Goal: Task Accomplishment & Management: Manage account settings

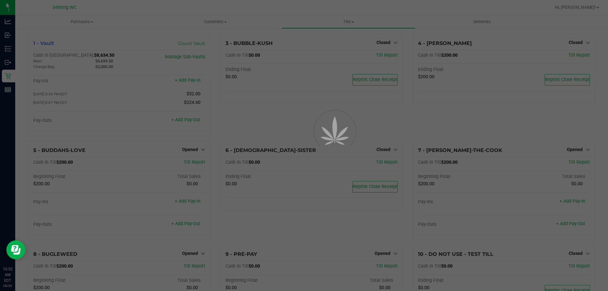
click at [0, 0] on p "Inventory" at bounding box center [0, 0] width 0 height 0
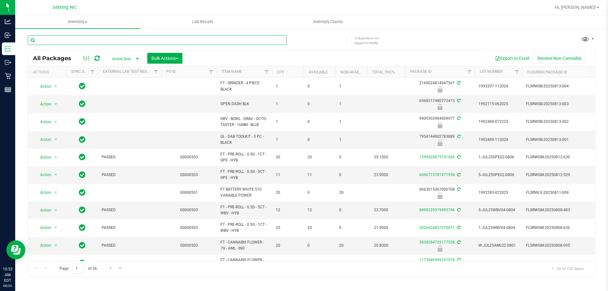
click at [71, 40] on input "text" at bounding box center [157, 40] width 259 height 10
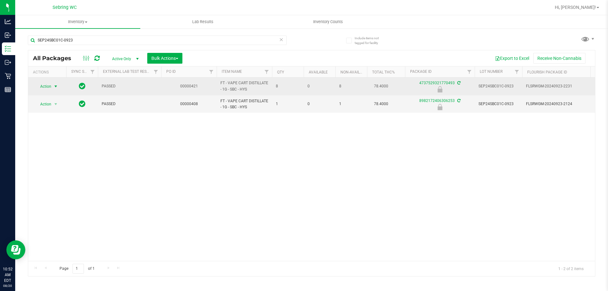
click at [47, 86] on span "Action" at bounding box center [43, 86] width 17 height 9
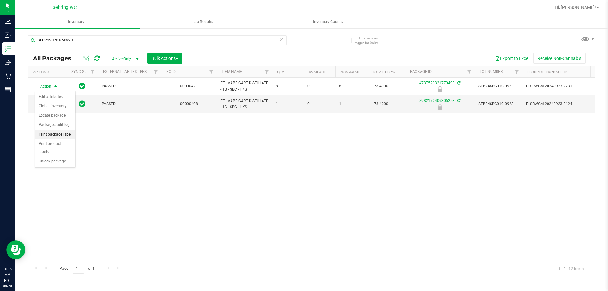
click at [43, 137] on li "Print package label" at bounding box center [55, 135] width 41 height 10
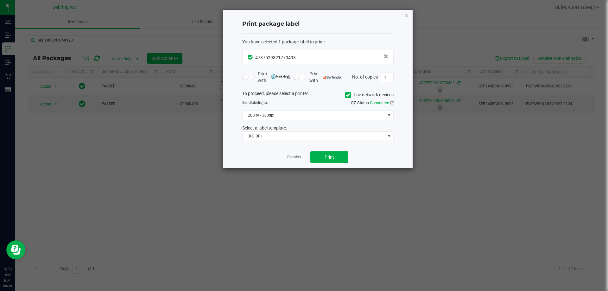
click at [284, 121] on div "To proceed, please select a printer. Use network devices Send label(s) to: QZ S…" at bounding box center [317, 115] width 151 height 51
click at [281, 118] on span "ZEBRA - 300dpi" at bounding box center [314, 115] width 143 height 9
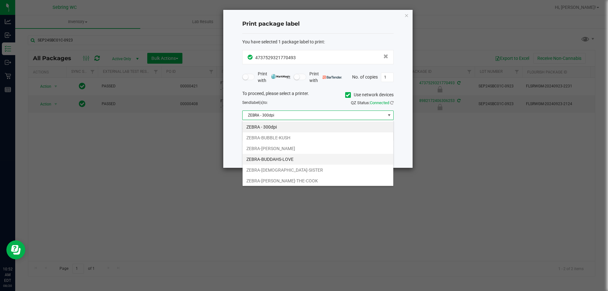
scroll to position [10, 151]
click at [273, 139] on li "ZEBRA-BUBBLE-KUSH" at bounding box center [318, 137] width 151 height 11
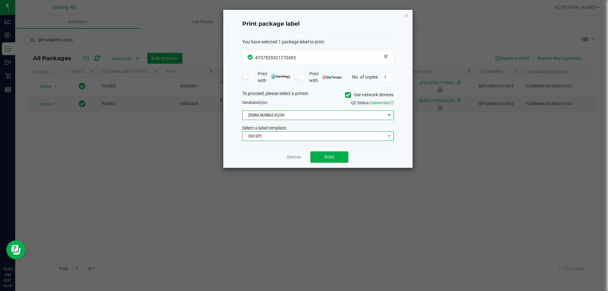
click at [269, 136] on span "300 DPI" at bounding box center [314, 136] width 143 height 9
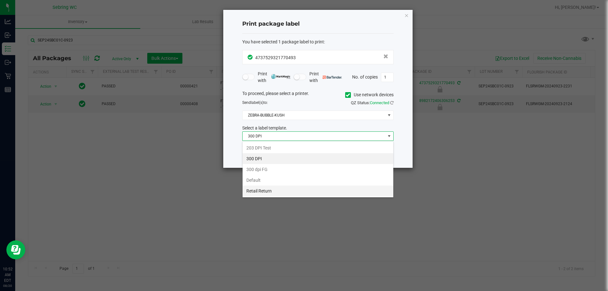
click at [258, 189] on li "Retail Return" at bounding box center [318, 191] width 151 height 11
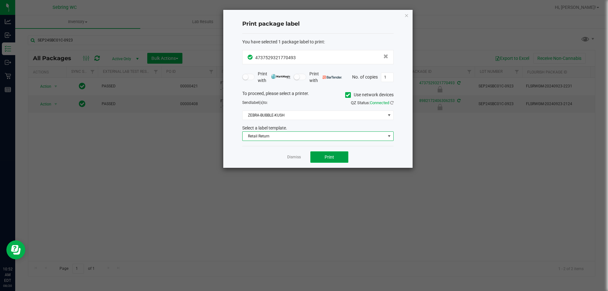
click at [334, 159] on button "Print" at bounding box center [329, 156] width 38 height 11
click at [293, 159] on link "Dismiss" at bounding box center [294, 157] width 14 height 5
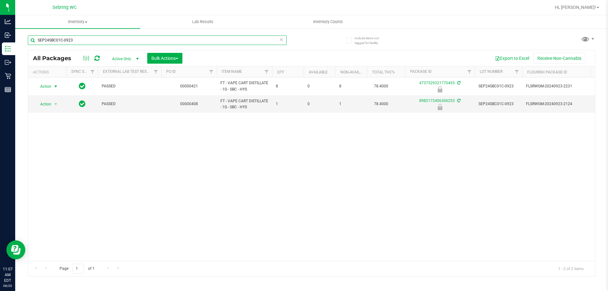
click at [83, 39] on input "SEP24SBC01C-0923" at bounding box center [157, 40] width 259 height 10
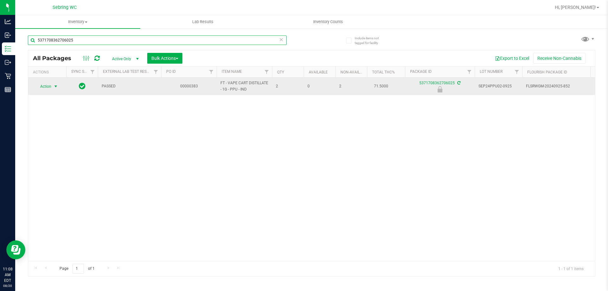
type input "5371708362706025"
click at [48, 86] on span "Action" at bounding box center [43, 86] width 17 height 9
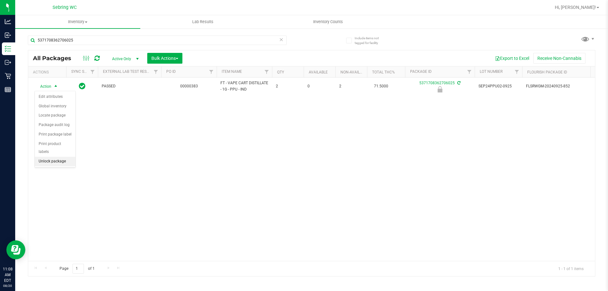
click at [64, 157] on li "Unlock package" at bounding box center [55, 162] width 41 height 10
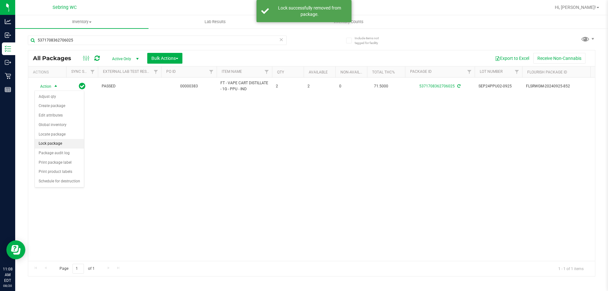
click at [53, 143] on li "Lock package" at bounding box center [59, 144] width 49 height 10
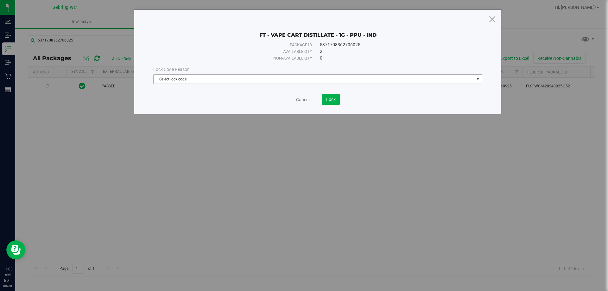
click at [169, 80] on span "Select lock code" at bounding box center [314, 79] width 321 height 9
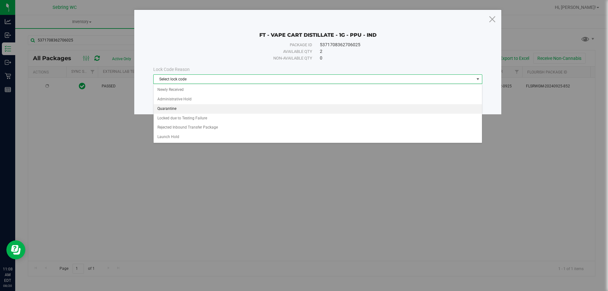
click at [171, 107] on li "Quarantine" at bounding box center [318, 109] width 328 height 10
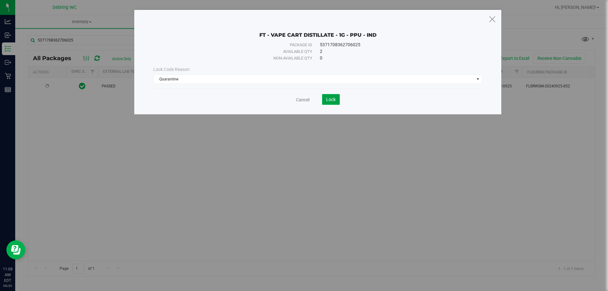
click at [331, 97] on span "Lock" at bounding box center [331, 99] width 10 height 5
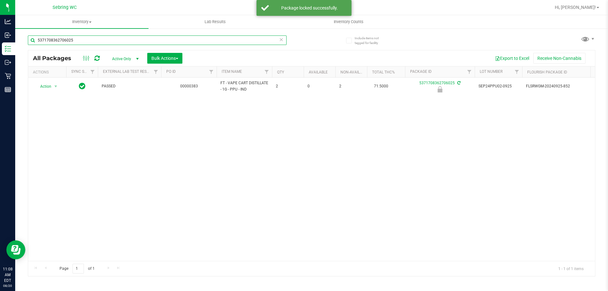
click at [76, 41] on input "5371708362706025" at bounding box center [157, 40] width 259 height 10
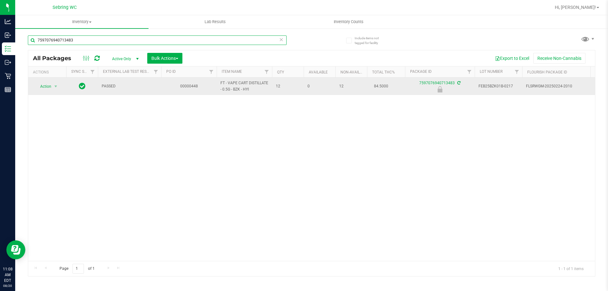
type input "7597076940713483"
click at [50, 86] on span "Action" at bounding box center [43, 86] width 17 height 9
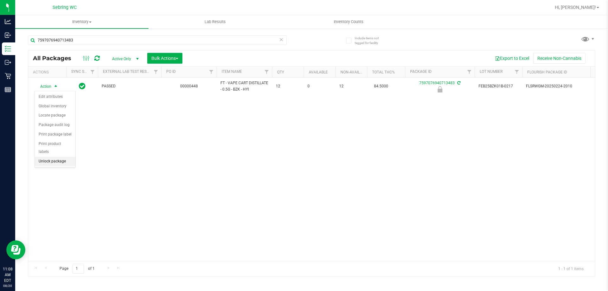
click at [58, 157] on li "Unlock package" at bounding box center [55, 162] width 41 height 10
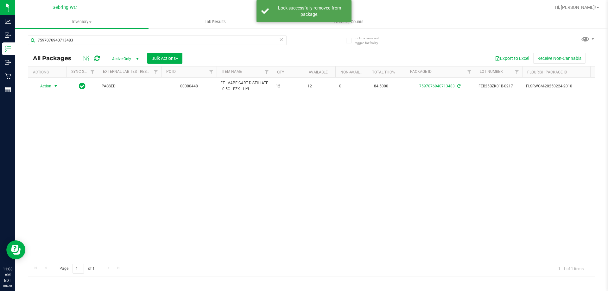
click at [46, 85] on span "Action" at bounding box center [43, 86] width 17 height 9
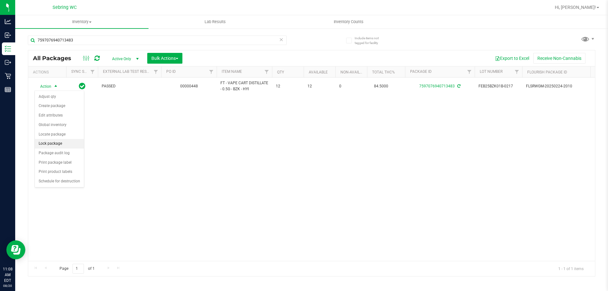
click at [40, 143] on li "Lock package" at bounding box center [59, 144] width 49 height 10
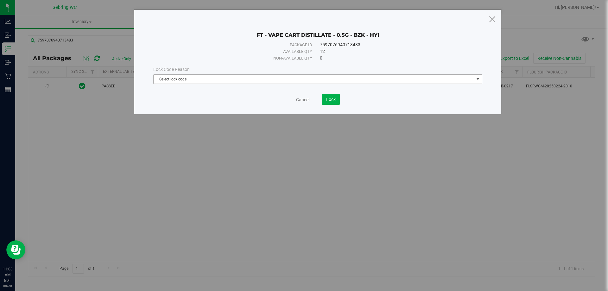
click at [160, 78] on span "Select lock code" at bounding box center [314, 79] width 321 height 9
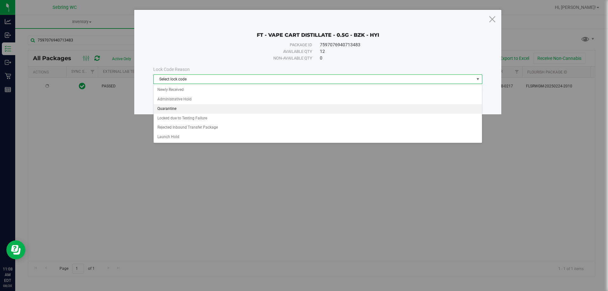
click at [169, 107] on li "Quarantine" at bounding box center [318, 109] width 328 height 10
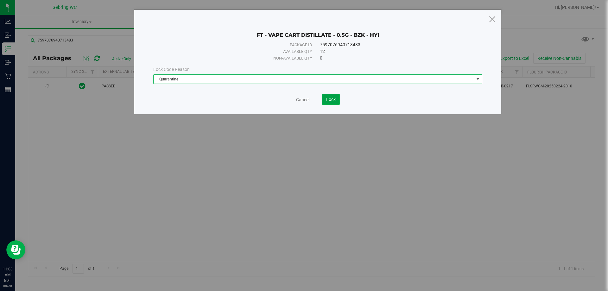
click at [331, 102] on button "Lock" at bounding box center [331, 99] width 18 height 11
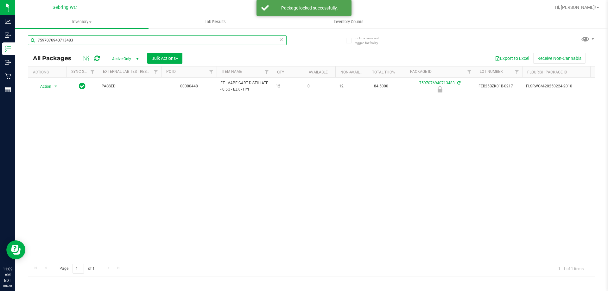
click at [78, 40] on input "7597076940713483" at bounding box center [157, 40] width 259 height 10
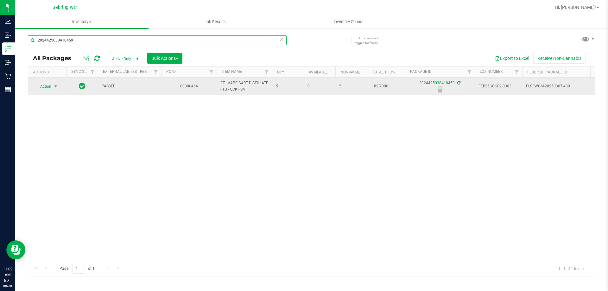
type input "2924425038410459"
click at [47, 87] on span "Action" at bounding box center [43, 86] width 17 height 9
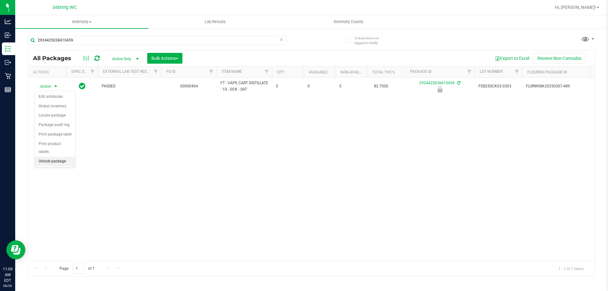
click at [62, 157] on li "Unlock package" at bounding box center [55, 162] width 41 height 10
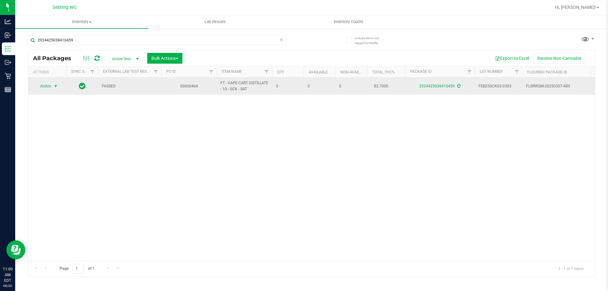
click at [49, 86] on span "Action" at bounding box center [43, 86] width 17 height 9
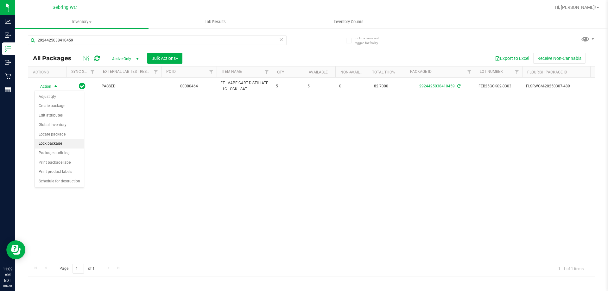
click at [51, 144] on li "Lock package" at bounding box center [59, 144] width 49 height 10
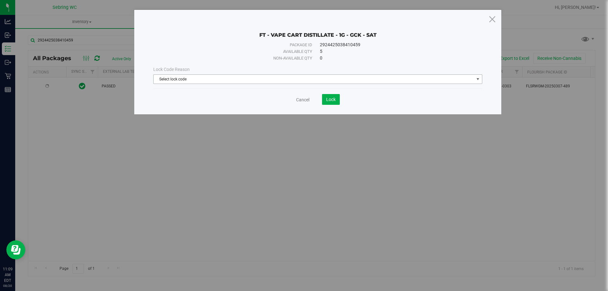
click at [259, 78] on span "Select lock code" at bounding box center [314, 79] width 321 height 9
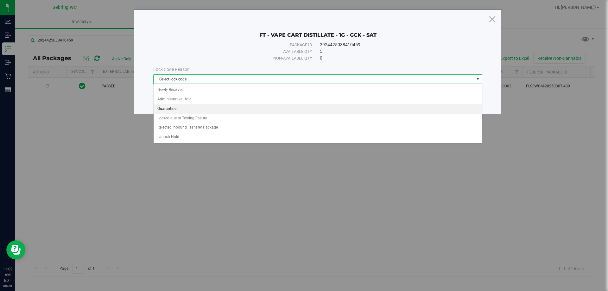
click at [175, 108] on li "Quarantine" at bounding box center [318, 109] width 328 height 10
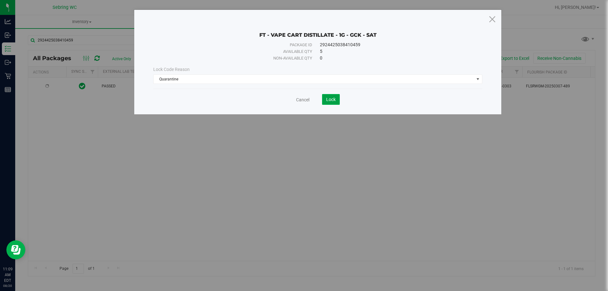
click at [334, 96] on button "Lock" at bounding box center [331, 99] width 18 height 11
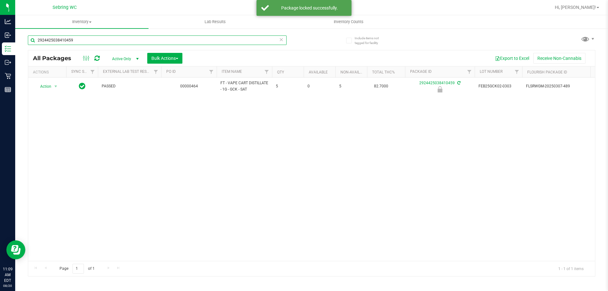
click at [99, 41] on input "2924425038410459" at bounding box center [157, 40] width 259 height 10
type input "FEB25JEL02-0227"
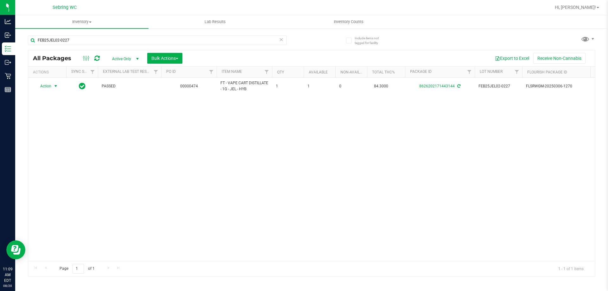
click at [48, 88] on span "Action" at bounding box center [43, 86] width 17 height 9
click at [54, 143] on li "Lock package" at bounding box center [59, 144] width 49 height 10
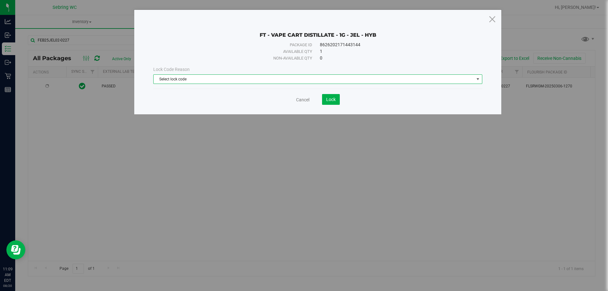
click at [214, 77] on span "Select lock code" at bounding box center [314, 79] width 321 height 9
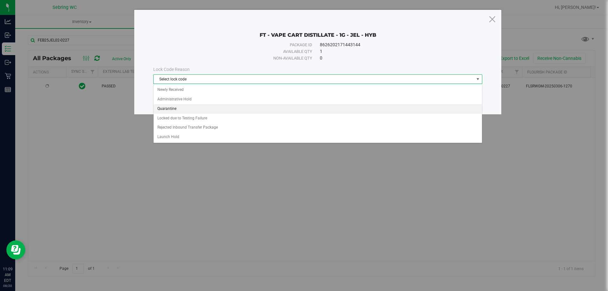
click at [169, 111] on li "Quarantine" at bounding box center [318, 109] width 328 height 10
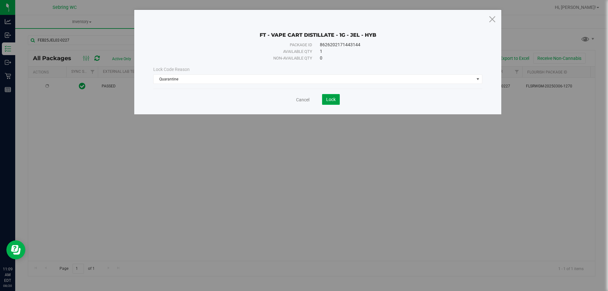
click at [335, 98] on span "Lock" at bounding box center [331, 99] width 10 height 5
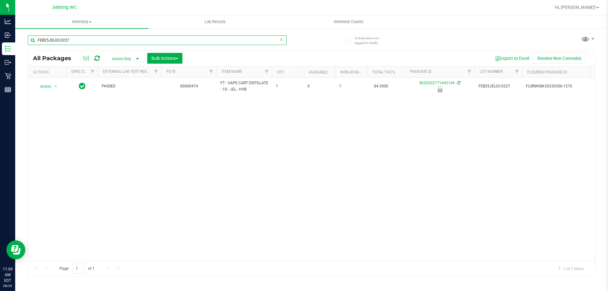
click at [171, 43] on input "FEB25JEL02-0227" at bounding box center [157, 40] width 259 height 10
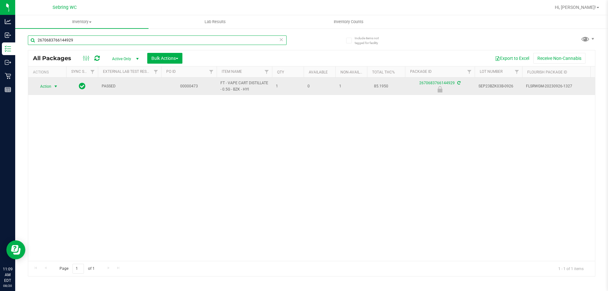
type input "2670683766144929"
click at [43, 87] on span "Action" at bounding box center [43, 86] width 17 height 9
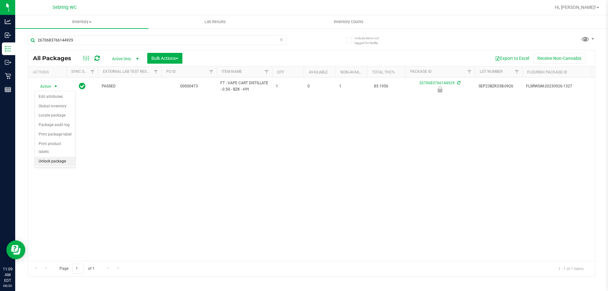
click at [49, 157] on li "Unlock package" at bounding box center [55, 162] width 41 height 10
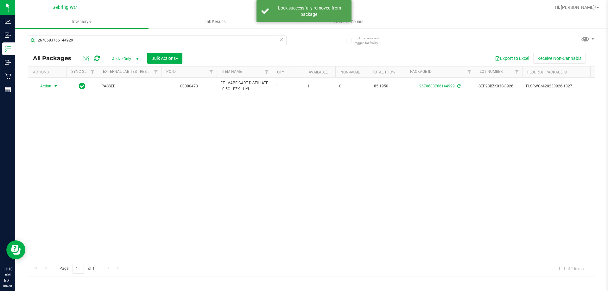
click at [46, 86] on span "Action" at bounding box center [43, 86] width 17 height 9
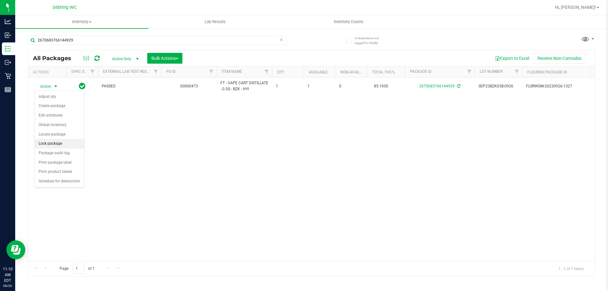
click at [55, 141] on li "Lock package" at bounding box center [59, 144] width 49 height 10
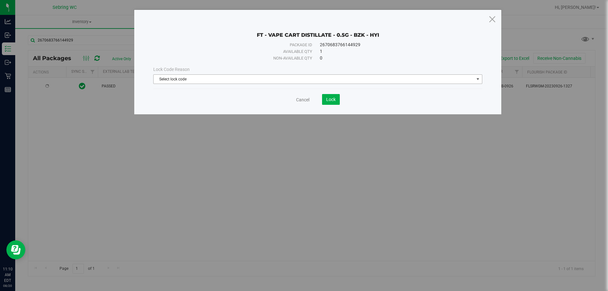
click at [227, 78] on span "Select lock code" at bounding box center [314, 79] width 321 height 9
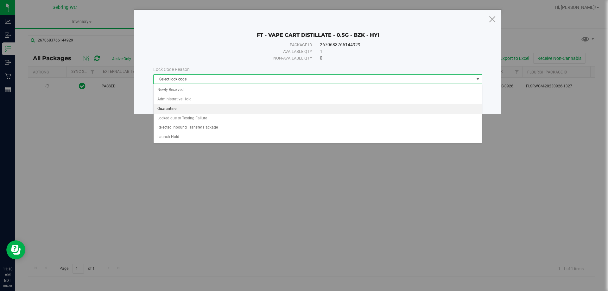
click at [162, 107] on li "Quarantine" at bounding box center [318, 109] width 328 height 10
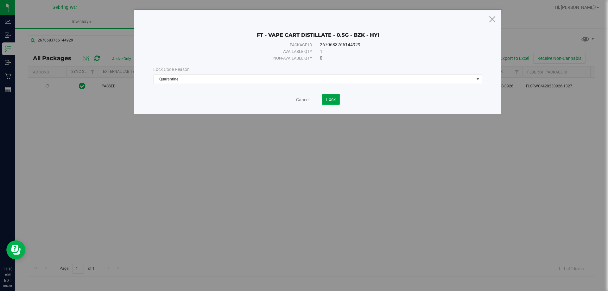
click at [333, 99] on span "Lock" at bounding box center [331, 99] width 10 height 5
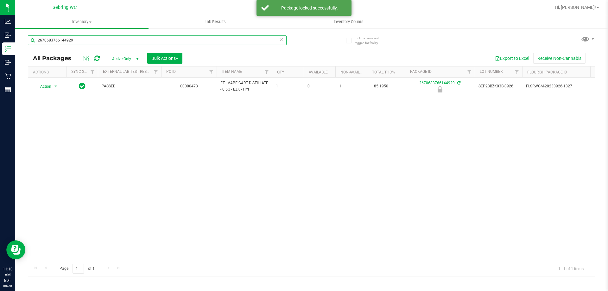
click at [78, 40] on input "2670683766144929" at bounding box center [157, 40] width 259 height 10
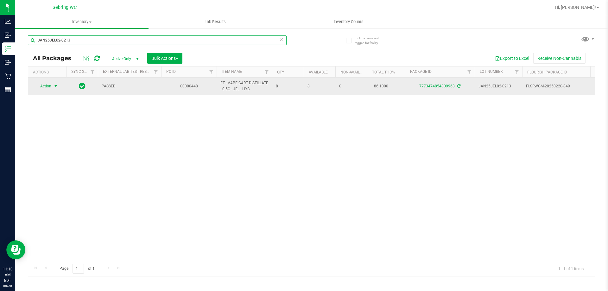
type input "JAN25JEL02-0213"
click at [41, 86] on span "Action" at bounding box center [43, 86] width 17 height 9
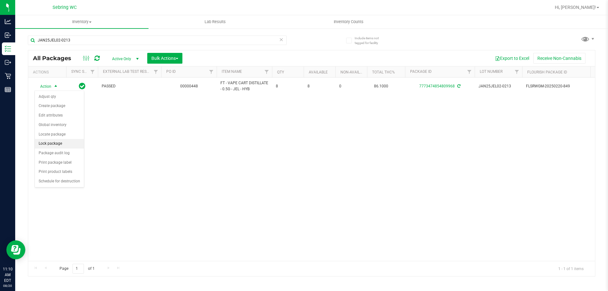
click at [60, 143] on li "Lock package" at bounding box center [59, 144] width 49 height 10
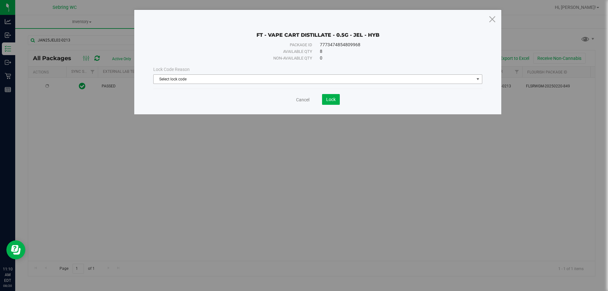
click at [173, 79] on span "Select lock code" at bounding box center [314, 79] width 321 height 9
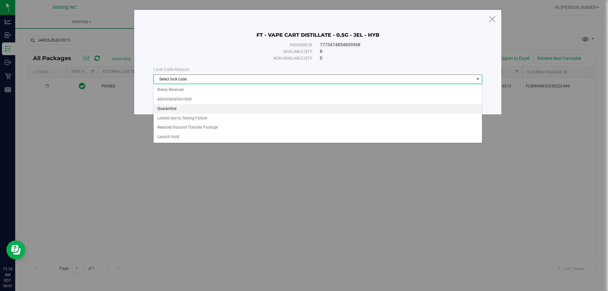
click at [174, 111] on li "Quarantine" at bounding box center [318, 109] width 328 height 10
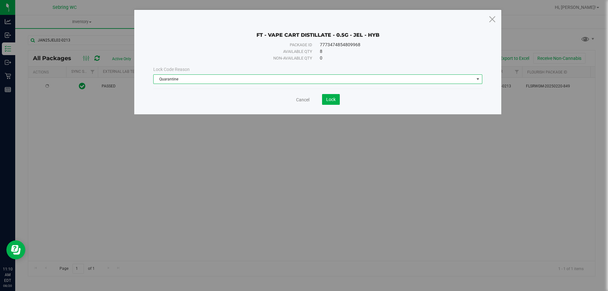
click at [316, 100] on save-button "Lock" at bounding box center [324, 99] width 30 height 11
click at [328, 99] on span "Lock" at bounding box center [331, 99] width 10 height 5
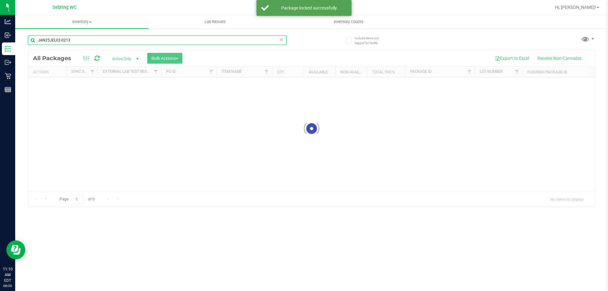
click at [77, 39] on input "JAN25JEL02-0213" at bounding box center [157, 40] width 259 height 10
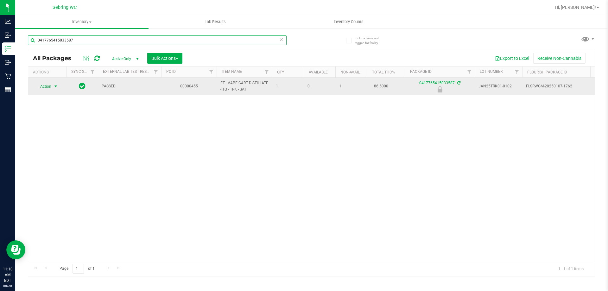
type input "0417765415033587"
click at [55, 86] on span "select" at bounding box center [55, 86] width 5 height 5
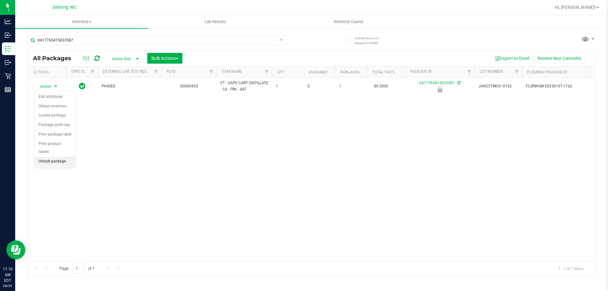
click at [52, 157] on li "Unlock package" at bounding box center [55, 162] width 41 height 10
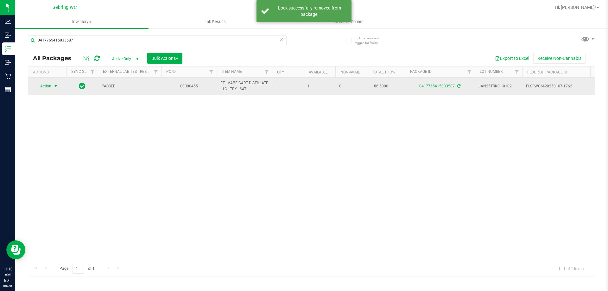
click at [46, 87] on span "Action" at bounding box center [43, 86] width 17 height 9
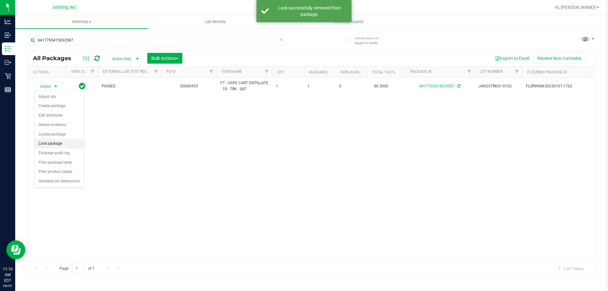
click at [62, 147] on li "Lock package" at bounding box center [59, 144] width 49 height 10
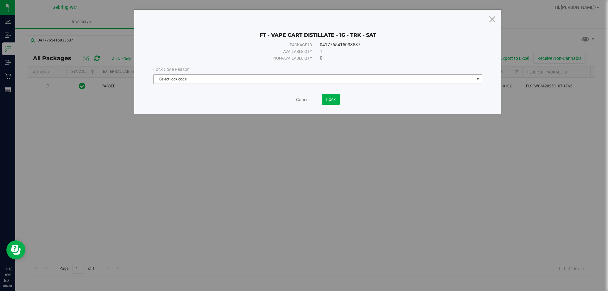
click at [249, 82] on span "Select lock code" at bounding box center [314, 79] width 321 height 9
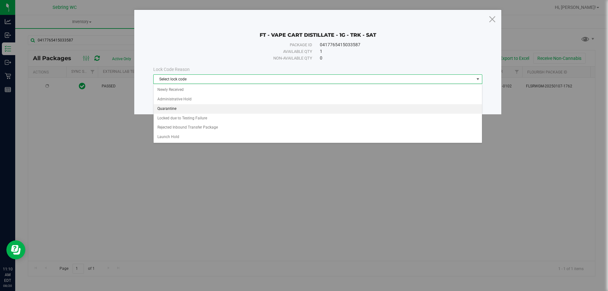
click at [174, 109] on li "Quarantine" at bounding box center [318, 109] width 328 height 10
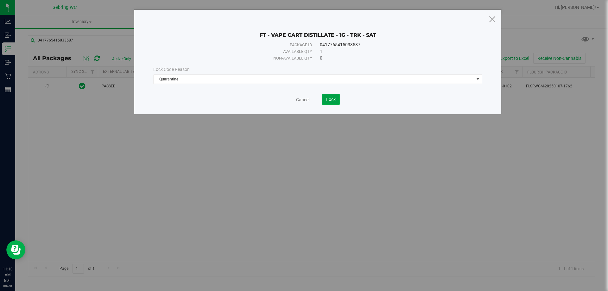
click at [333, 95] on button "Lock" at bounding box center [331, 99] width 18 height 11
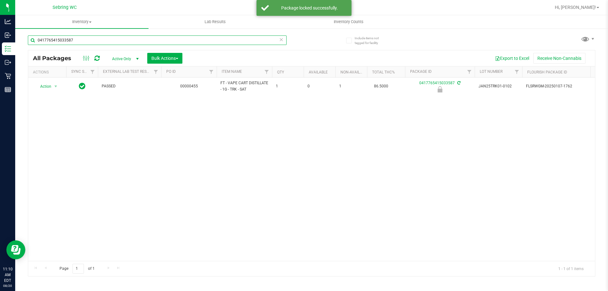
click at [92, 42] on input "0417765415033587" at bounding box center [157, 40] width 259 height 10
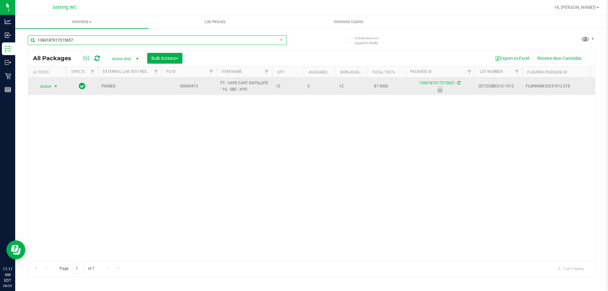
type input "1360187017215657"
click at [47, 88] on span "Action" at bounding box center [43, 86] width 17 height 9
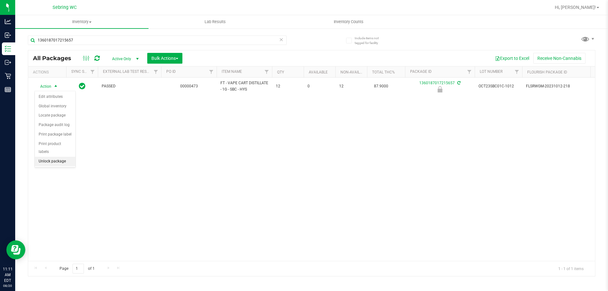
click at [51, 157] on li "Unlock package" at bounding box center [55, 162] width 41 height 10
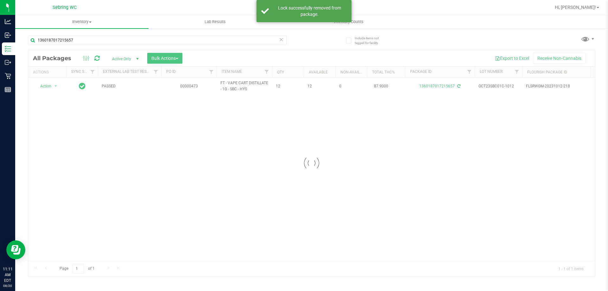
click at [46, 86] on div at bounding box center [311, 163] width 567 height 226
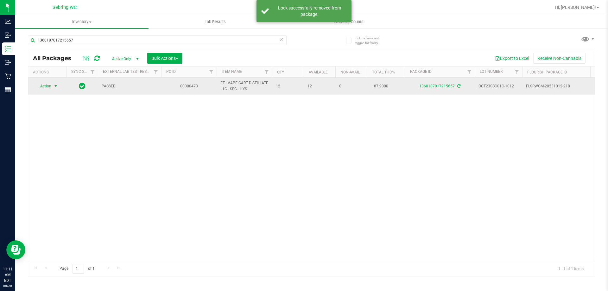
click at [46, 88] on span "Action" at bounding box center [43, 86] width 17 height 9
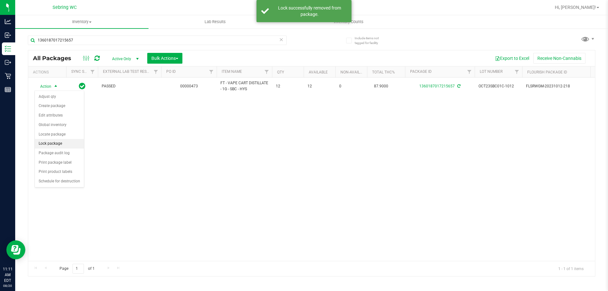
click at [57, 141] on li "Lock package" at bounding box center [59, 144] width 49 height 10
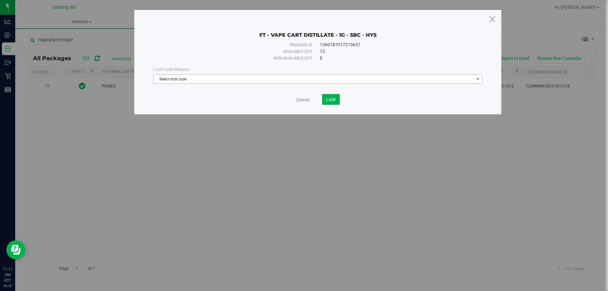
click at [238, 81] on span "Select lock code" at bounding box center [314, 79] width 321 height 9
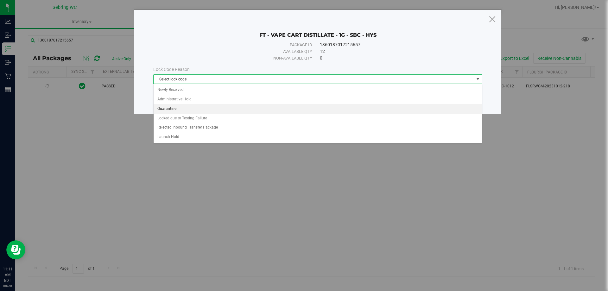
click at [178, 111] on li "Quarantine" at bounding box center [318, 109] width 328 height 10
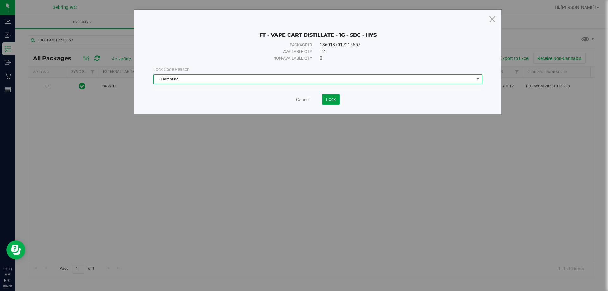
click at [330, 98] on span "Lock" at bounding box center [331, 99] width 10 height 5
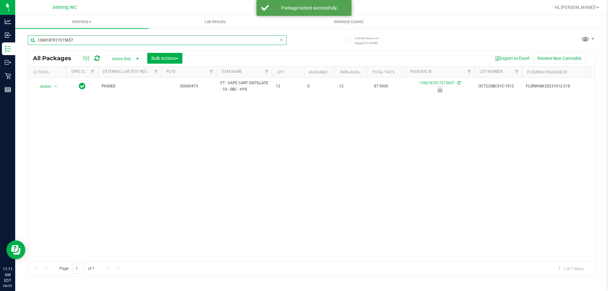
click at [80, 40] on input "1360187017215657" at bounding box center [157, 40] width 259 height 10
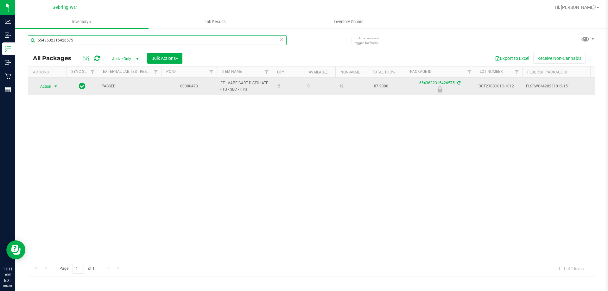
type input "6543632315426575"
click at [53, 88] on span "select" at bounding box center [56, 86] width 8 height 9
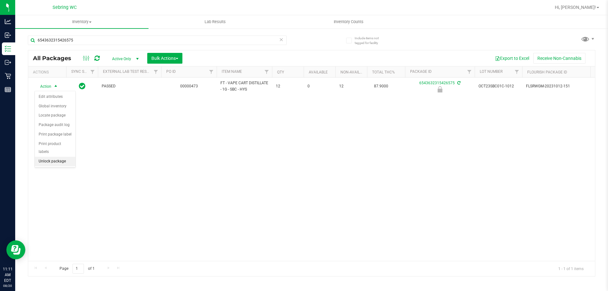
click at [44, 157] on li "Unlock package" at bounding box center [55, 162] width 41 height 10
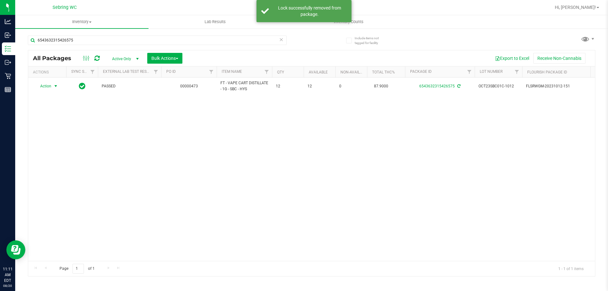
click at [48, 86] on span "Action" at bounding box center [43, 86] width 17 height 9
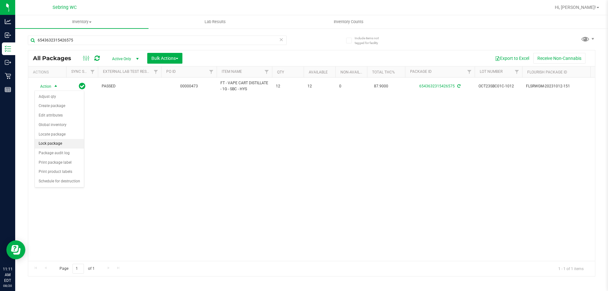
click at [54, 142] on li "Lock package" at bounding box center [59, 144] width 49 height 10
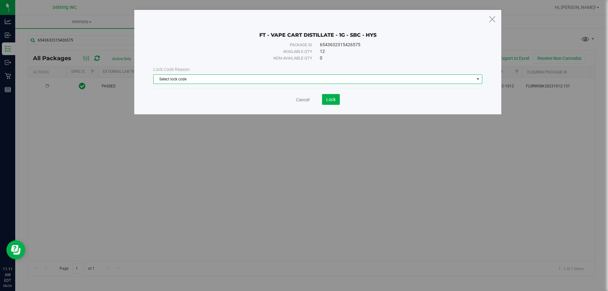
click at [178, 79] on span "Select lock code" at bounding box center [314, 79] width 321 height 9
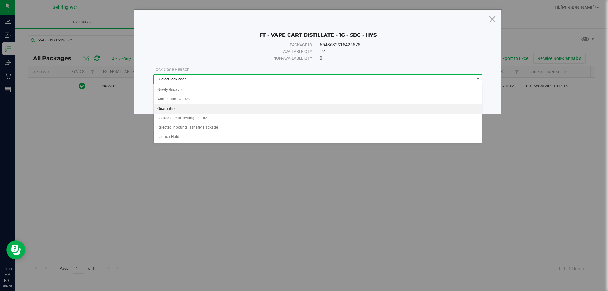
click at [167, 107] on li "Quarantine" at bounding box center [318, 109] width 328 height 10
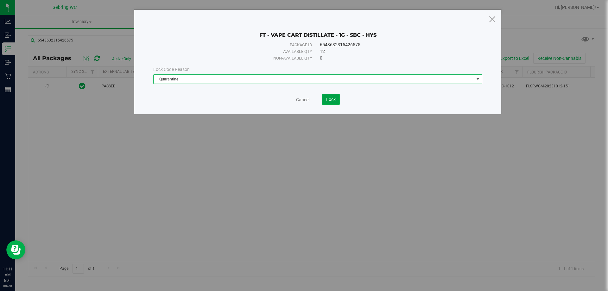
click at [332, 100] on span "Lock" at bounding box center [331, 99] width 10 height 5
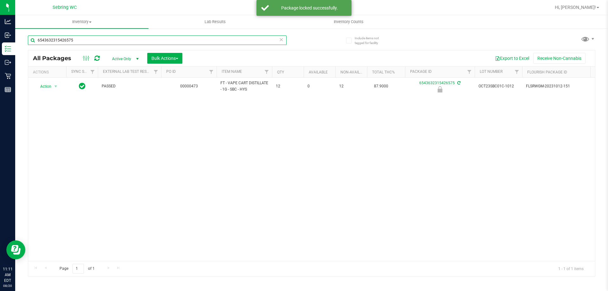
click at [78, 40] on input "6543632315426575" at bounding box center [157, 40] width 259 height 10
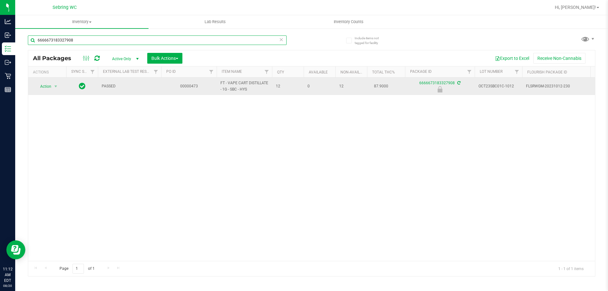
type input "6666673183327908"
click at [47, 88] on span "Action" at bounding box center [43, 86] width 17 height 9
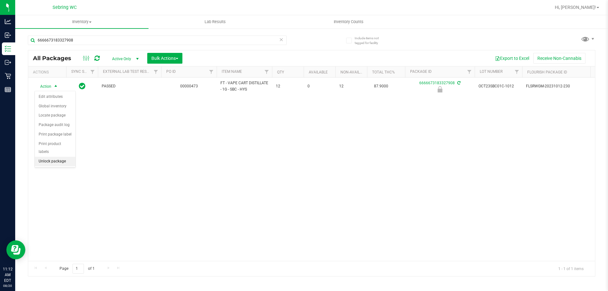
click at [49, 157] on li "Unlock package" at bounding box center [55, 162] width 41 height 10
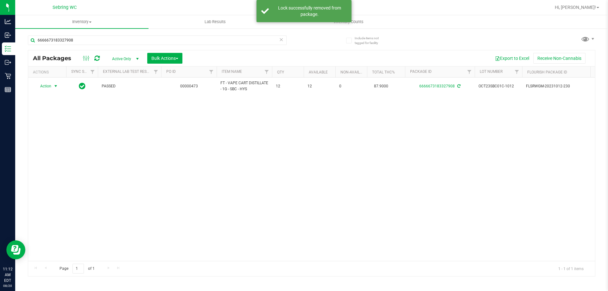
click at [47, 86] on span "Action" at bounding box center [43, 86] width 17 height 9
click at [60, 145] on li "Lock package" at bounding box center [59, 144] width 49 height 10
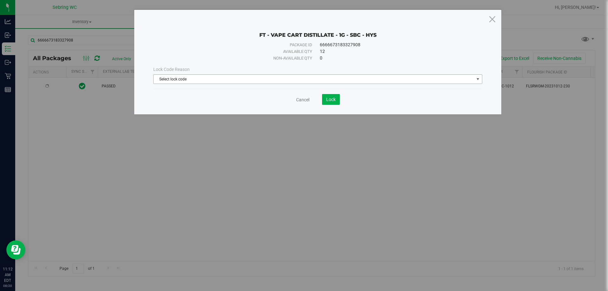
click at [246, 82] on span "Select lock code" at bounding box center [314, 79] width 321 height 9
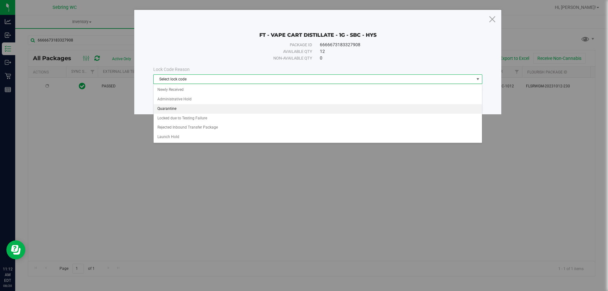
click at [175, 110] on li "Quarantine" at bounding box center [318, 109] width 328 height 10
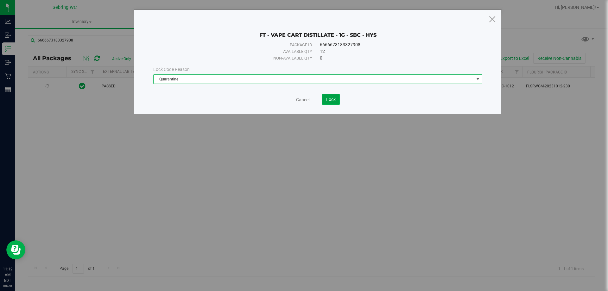
click at [326, 100] on button "Lock" at bounding box center [331, 99] width 18 height 11
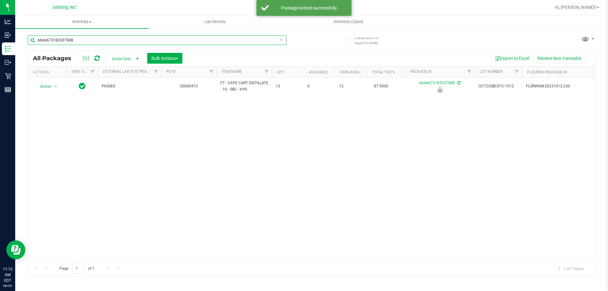
click at [81, 40] on input "6666673183327908" at bounding box center [157, 40] width 259 height 10
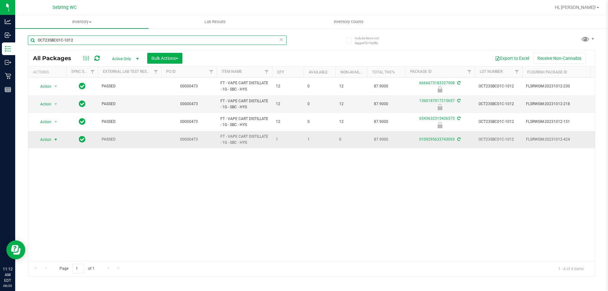
type input "OCT23SBC01C-1012"
click at [46, 139] on span "Action" at bounding box center [43, 139] width 17 height 9
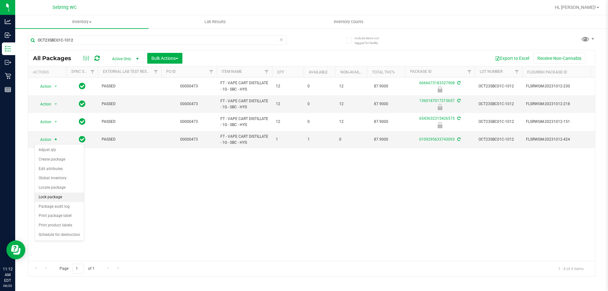
click at [60, 199] on li "Lock package" at bounding box center [59, 198] width 49 height 10
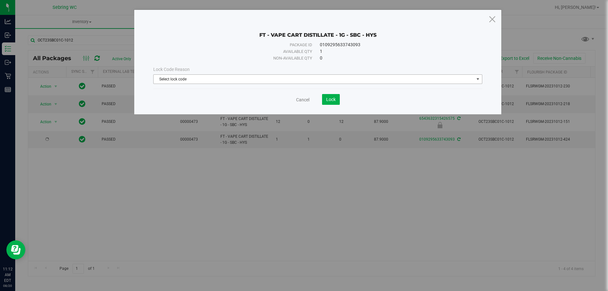
click at [174, 79] on span "Select lock code" at bounding box center [314, 79] width 321 height 9
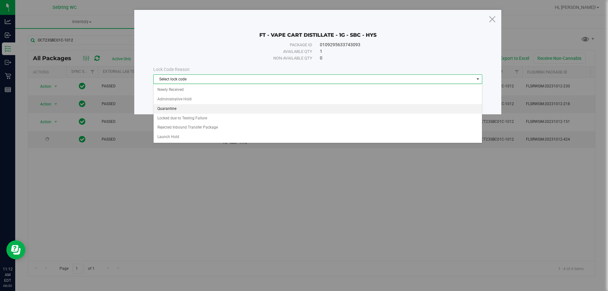
click at [173, 110] on li "Quarantine" at bounding box center [318, 109] width 328 height 10
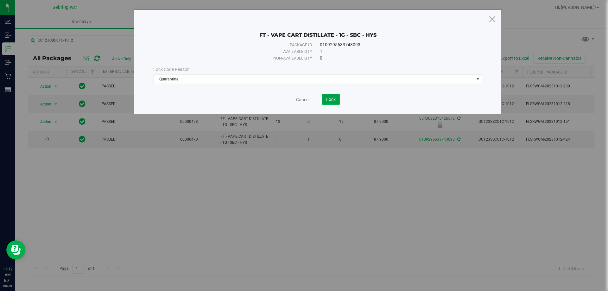
click at [336, 99] on button "Lock" at bounding box center [331, 99] width 18 height 11
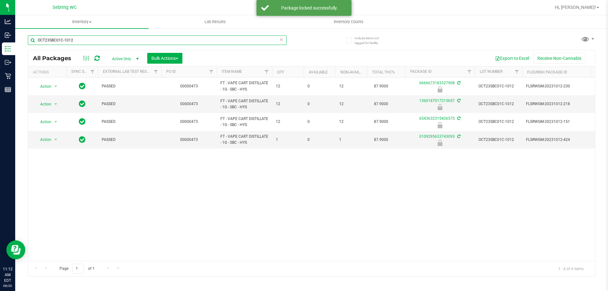
click at [83, 41] on input "OCT23SBC01C-1012" at bounding box center [157, 40] width 259 height 10
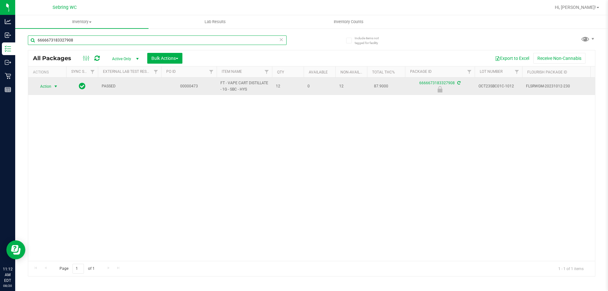
type input "6666673183327908"
click at [51, 89] on span "Action" at bounding box center [43, 86] width 17 height 9
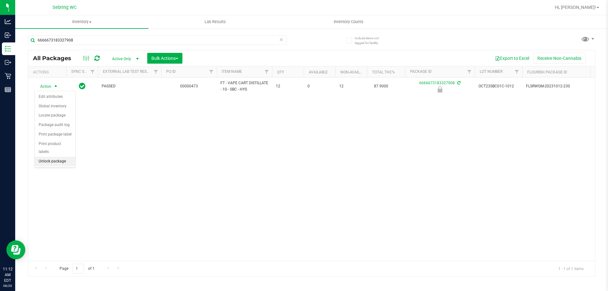
click at [61, 157] on li "Unlock package" at bounding box center [55, 162] width 41 height 10
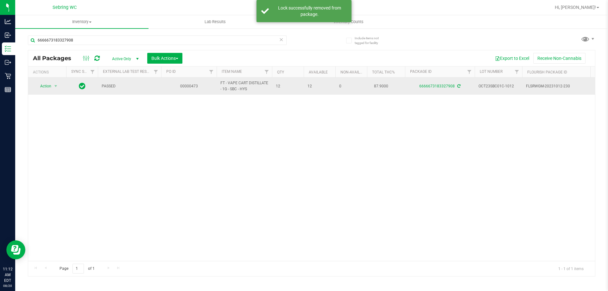
click at [45, 80] on td "Action Action Adjust qty Create package Edit attributes Global inventory Locate…" at bounding box center [47, 86] width 38 height 17
click at [46, 84] on span "Action" at bounding box center [43, 86] width 17 height 9
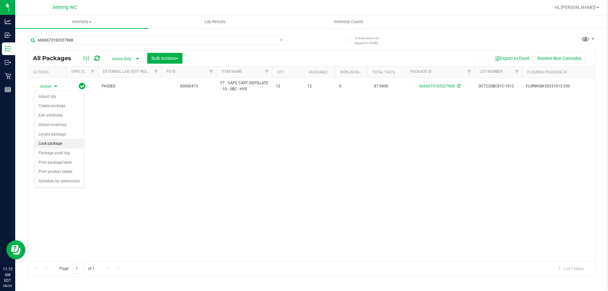
click at [50, 145] on li "Lock package" at bounding box center [59, 144] width 49 height 10
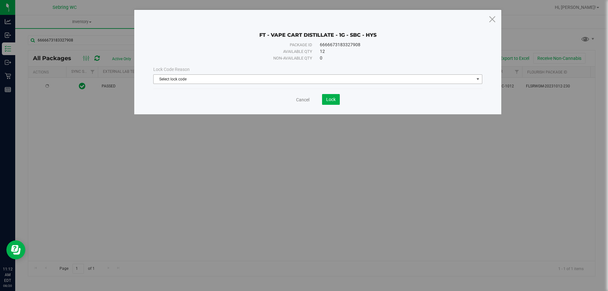
click at [187, 79] on span "Select lock code" at bounding box center [314, 79] width 321 height 9
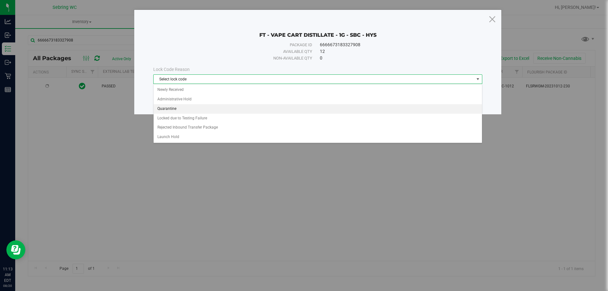
click at [174, 108] on li "Quarantine" at bounding box center [318, 109] width 328 height 10
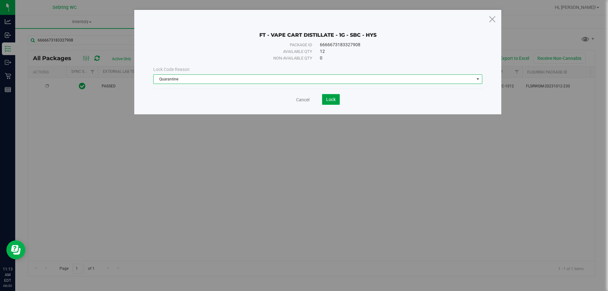
click at [337, 100] on button "Lock" at bounding box center [331, 99] width 18 height 11
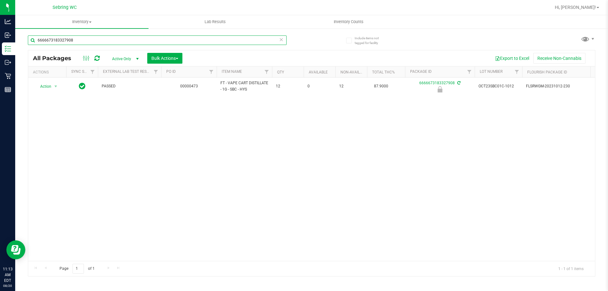
click at [77, 39] on input "6666673183327908" at bounding box center [157, 40] width 259 height 10
type input "6577338663839048"
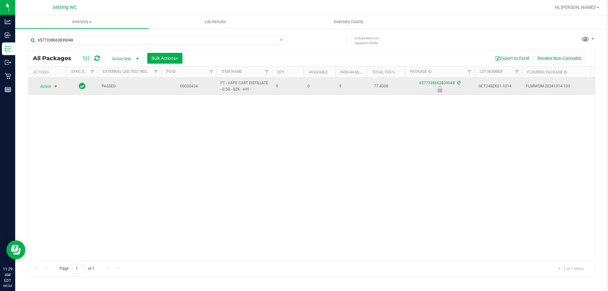
click at [40, 88] on span "Action" at bounding box center [43, 86] width 17 height 9
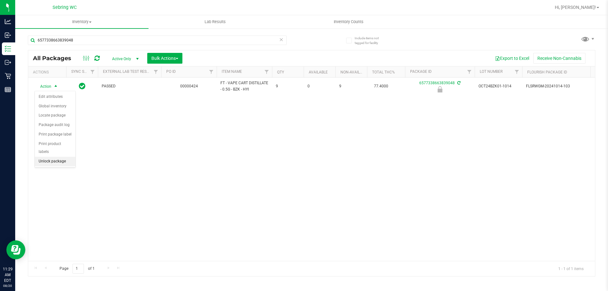
click at [49, 157] on li "Unlock package" at bounding box center [55, 162] width 41 height 10
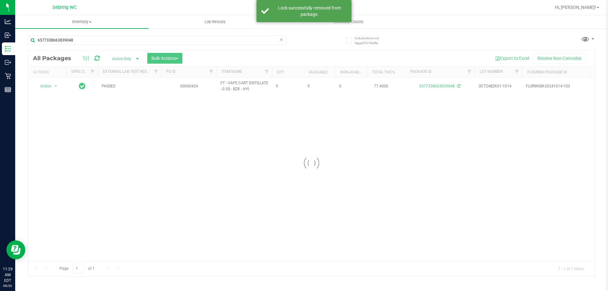
click at [44, 87] on div at bounding box center [311, 163] width 567 height 226
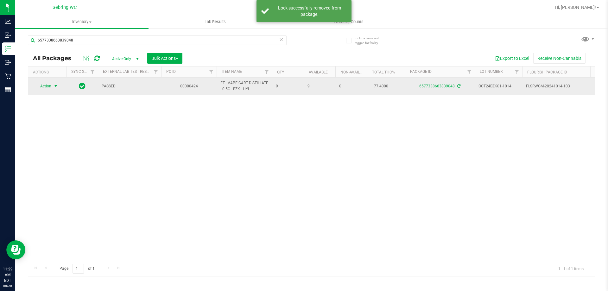
click at [45, 87] on span "Action" at bounding box center [43, 86] width 17 height 9
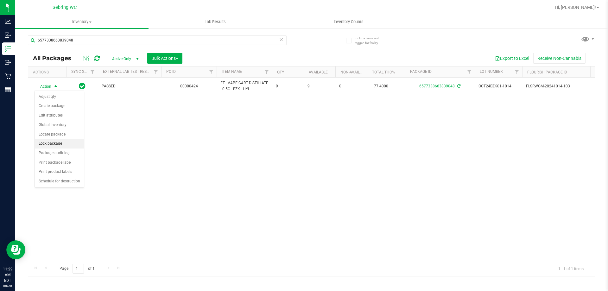
click at [56, 143] on li "Lock package" at bounding box center [59, 144] width 49 height 10
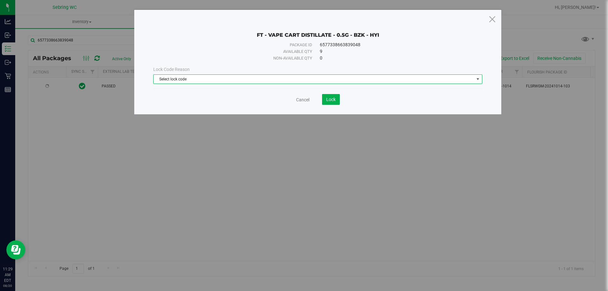
click at [243, 77] on span "Select lock code" at bounding box center [314, 79] width 321 height 9
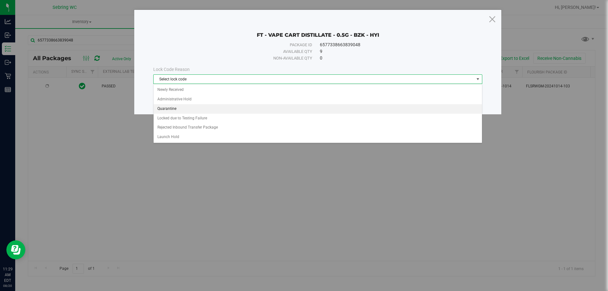
click at [172, 111] on li "Quarantine" at bounding box center [318, 109] width 328 height 10
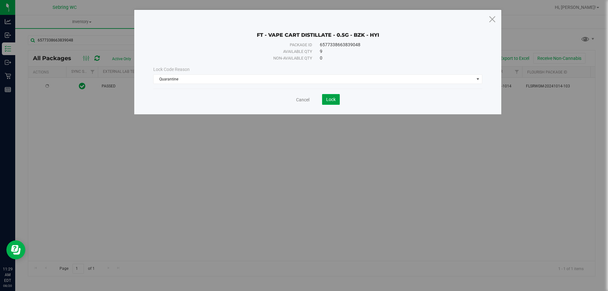
click at [333, 101] on span "Lock" at bounding box center [331, 99] width 10 height 5
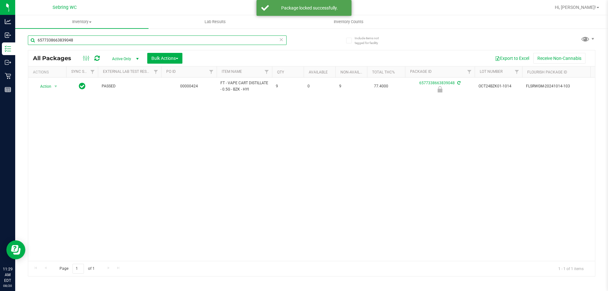
click at [73, 38] on input "6577338663839048" at bounding box center [157, 40] width 259 height 10
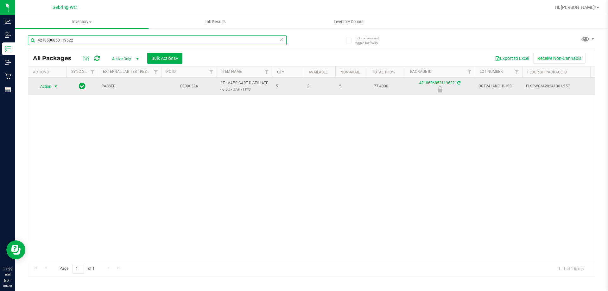
type input "4218606853119622"
click at [50, 85] on span "Action" at bounding box center [43, 86] width 17 height 9
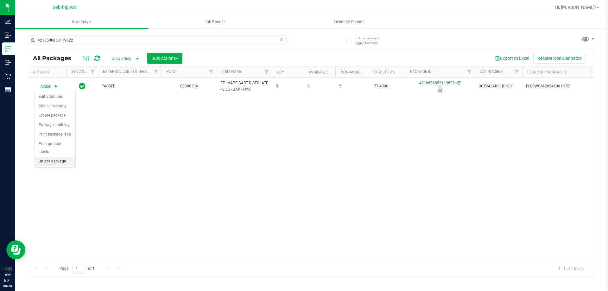
click at [54, 157] on li "Unlock package" at bounding box center [55, 162] width 41 height 10
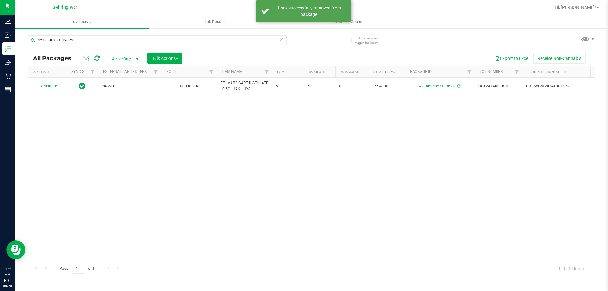
click at [46, 86] on span "Action" at bounding box center [43, 86] width 17 height 9
click at [49, 145] on li "Lock package" at bounding box center [59, 144] width 49 height 10
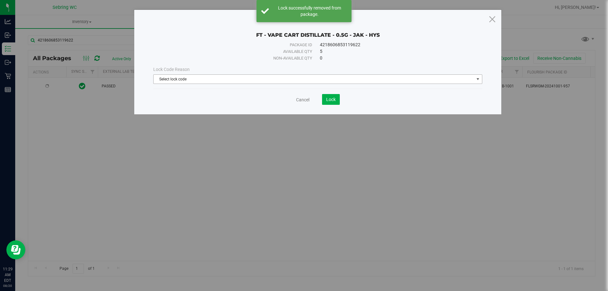
click at [178, 77] on span "Select lock code" at bounding box center [314, 79] width 321 height 9
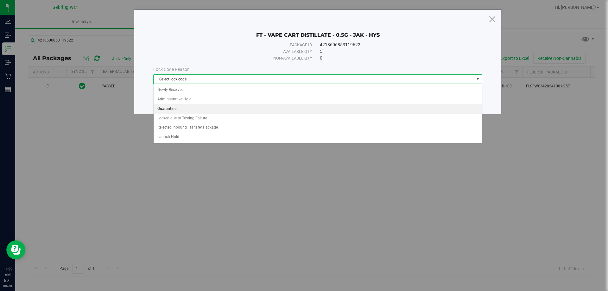
click at [172, 107] on li "Quarantine" at bounding box center [318, 109] width 328 height 10
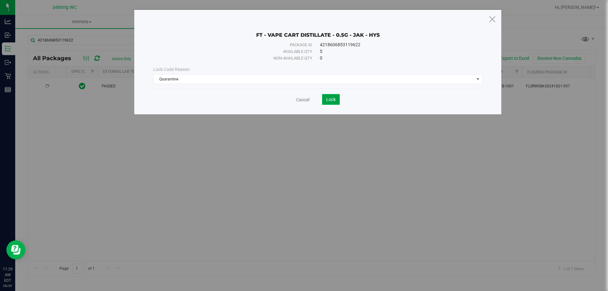
click at [332, 99] on span "Lock" at bounding box center [331, 99] width 10 height 5
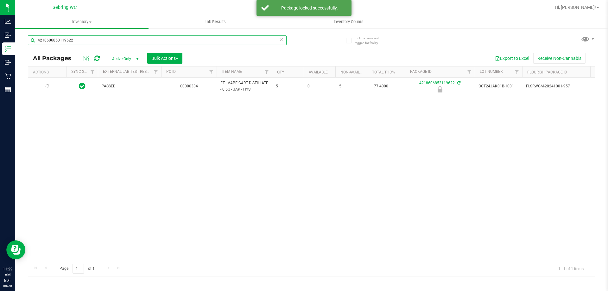
click at [83, 41] on input "4218606853119622" at bounding box center [157, 40] width 259 height 10
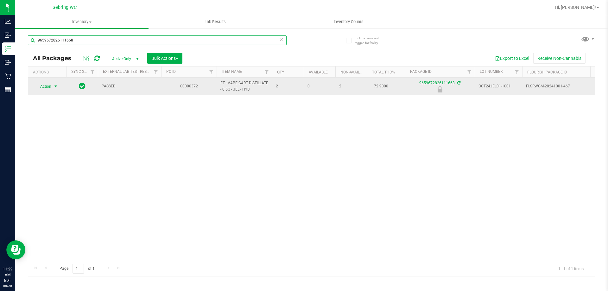
type input "9659672826111668"
click at [44, 87] on span "Action" at bounding box center [43, 86] width 17 height 9
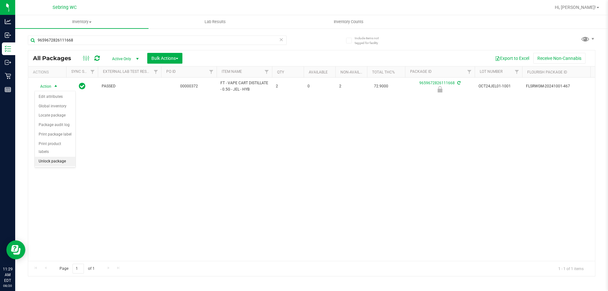
click at [44, 157] on li "Unlock package" at bounding box center [55, 162] width 41 height 10
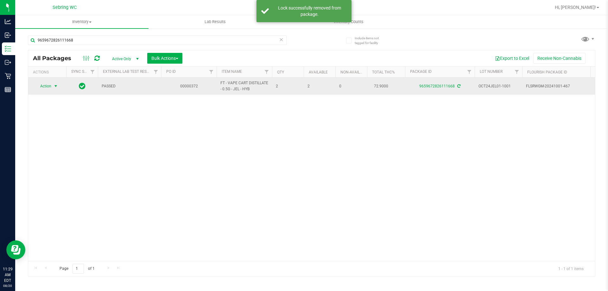
click at [47, 86] on span "Action" at bounding box center [43, 86] width 17 height 9
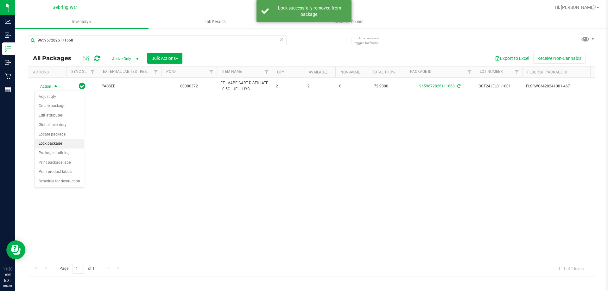
click at [48, 145] on li "Lock package" at bounding box center [59, 144] width 49 height 10
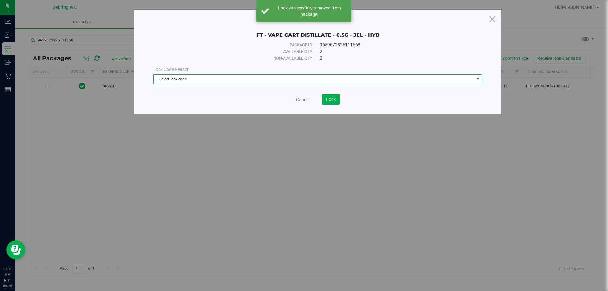
click at [176, 75] on span "Select lock code" at bounding box center [314, 79] width 321 height 9
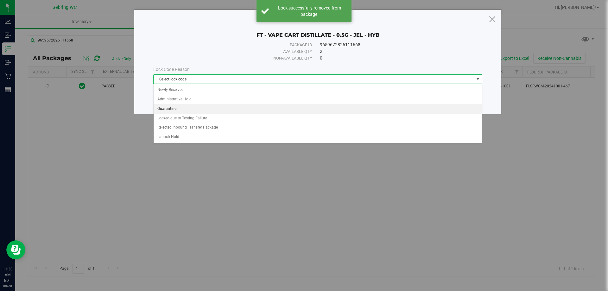
click at [170, 108] on li "Quarantine" at bounding box center [318, 109] width 328 height 10
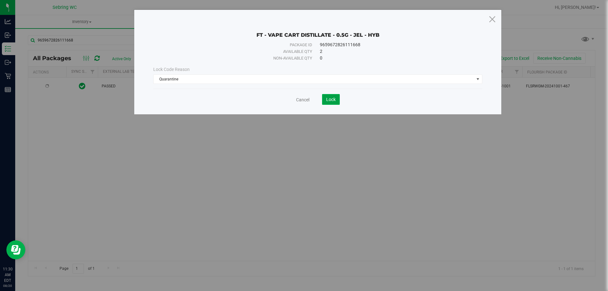
click at [330, 102] on span "Lock" at bounding box center [331, 99] width 10 height 5
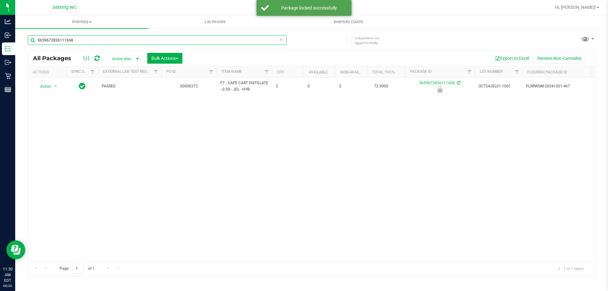
click at [59, 41] on input "9659672826111668" at bounding box center [157, 40] width 259 height 10
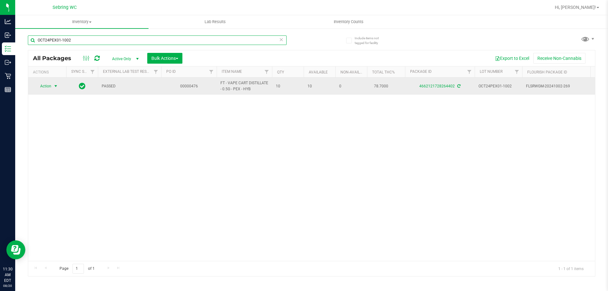
type input "OCT24PEX01-1002"
click at [46, 86] on span "Action" at bounding box center [43, 86] width 17 height 9
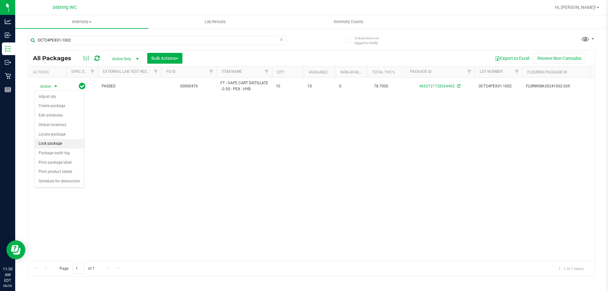
click at [53, 144] on li "Lock package" at bounding box center [59, 144] width 49 height 10
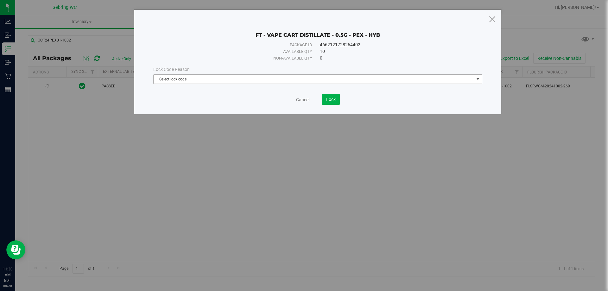
click at [212, 79] on span "Select lock code" at bounding box center [314, 79] width 321 height 9
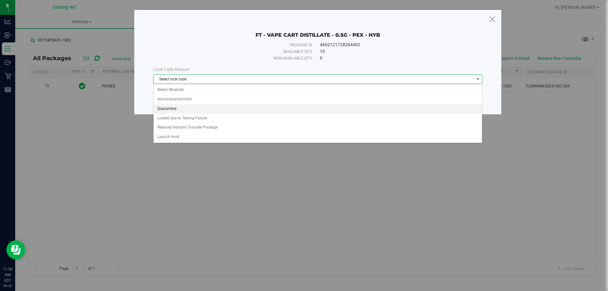
click at [176, 107] on li "Quarantine" at bounding box center [318, 109] width 328 height 10
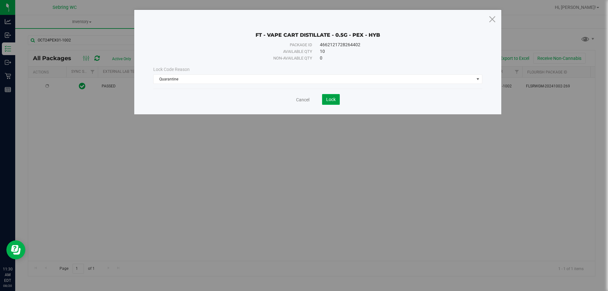
click at [336, 97] on button "Lock" at bounding box center [331, 99] width 18 height 11
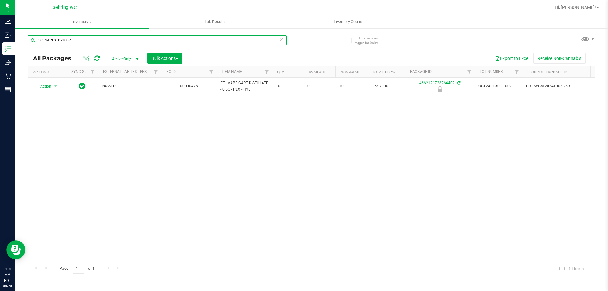
click at [108, 42] on input "OCT24PEX01-1002" at bounding box center [157, 40] width 259 height 10
click at [109, 40] on input "OCT24PEX01-1002" at bounding box center [157, 40] width 259 height 10
click at [101, 41] on input "OCT24PEX01-1002" at bounding box center [157, 40] width 259 height 10
click at [104, 40] on input "OCT24PEX01-1002" at bounding box center [157, 40] width 259 height 10
click at [102, 38] on input "OCT24PEX01-1002" at bounding box center [157, 40] width 259 height 10
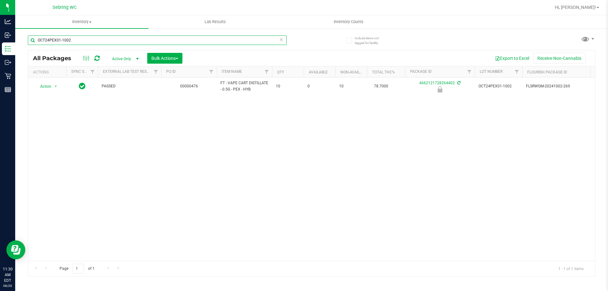
click at [102, 40] on input "OCT24PEX01-1002" at bounding box center [157, 40] width 259 height 10
click at [102, 39] on input "OCT24PEX01-1002" at bounding box center [157, 40] width 259 height 10
click at [105, 39] on input "OCT24PEX01-1002" at bounding box center [157, 40] width 259 height 10
click at [105, 41] on input "OCT24PEX01-1002" at bounding box center [157, 40] width 259 height 10
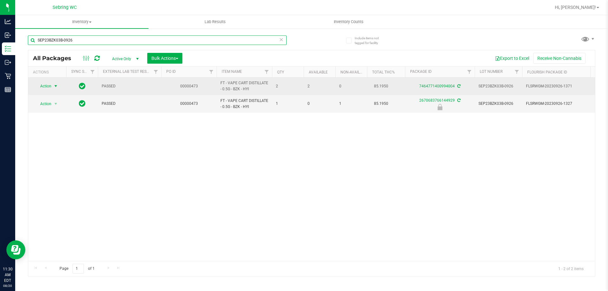
type input "SEP23BZK03B-0926"
click at [44, 88] on span "Action" at bounding box center [43, 86] width 17 height 9
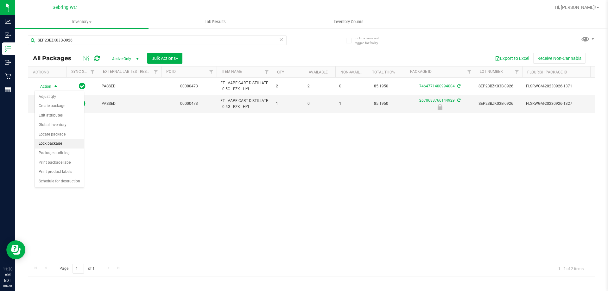
click at [50, 143] on li "Lock package" at bounding box center [59, 144] width 49 height 10
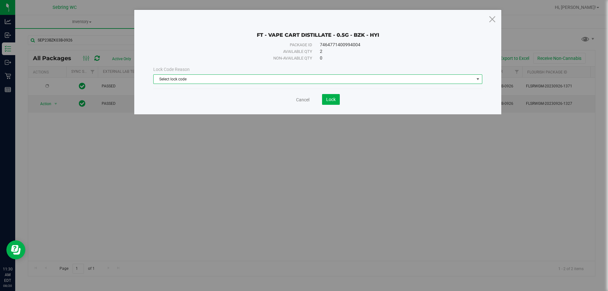
click at [247, 79] on span "Select lock code" at bounding box center [314, 79] width 321 height 9
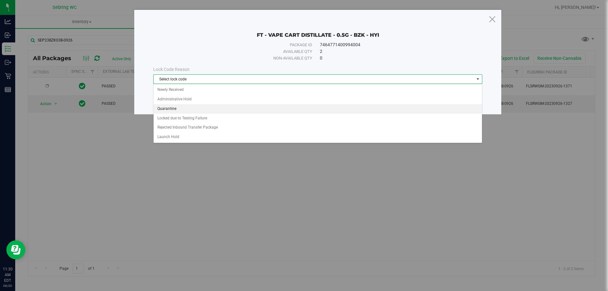
click at [186, 108] on li "Quarantine" at bounding box center [318, 109] width 328 height 10
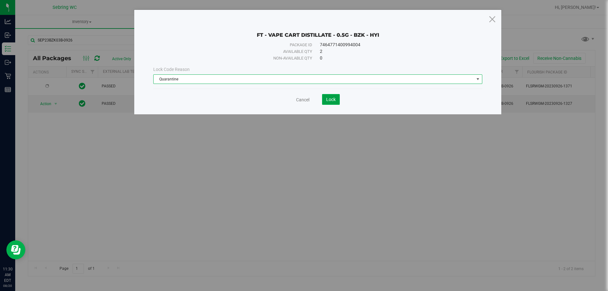
click at [331, 101] on span "Lock" at bounding box center [331, 99] width 10 height 5
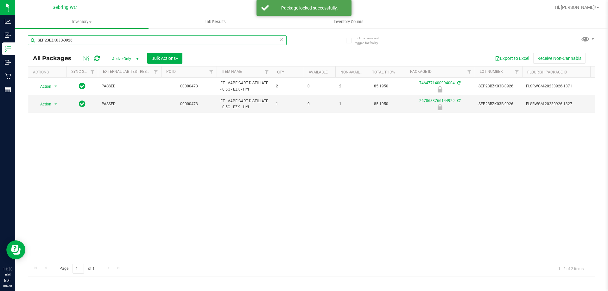
click at [74, 41] on input "SEP23BZK03B-0926" at bounding box center [157, 40] width 259 height 10
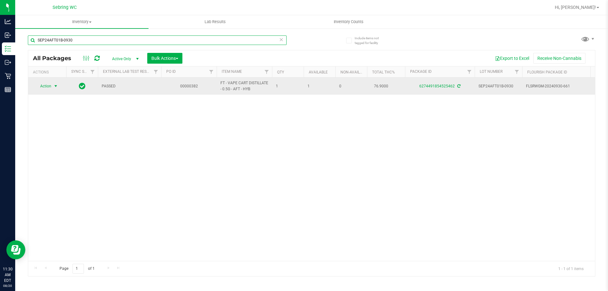
type input "SEP24AFT01B-0930"
click at [51, 89] on span "Action" at bounding box center [43, 86] width 17 height 9
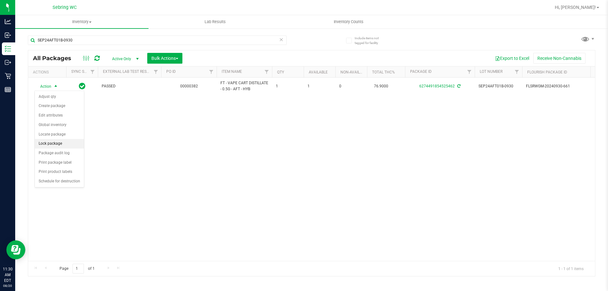
click at [51, 143] on li "Lock package" at bounding box center [59, 144] width 49 height 10
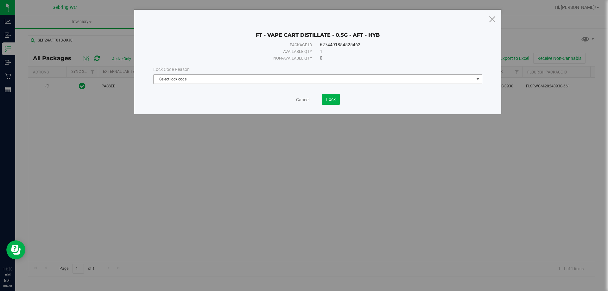
click at [179, 80] on span "Select lock code" at bounding box center [314, 79] width 321 height 9
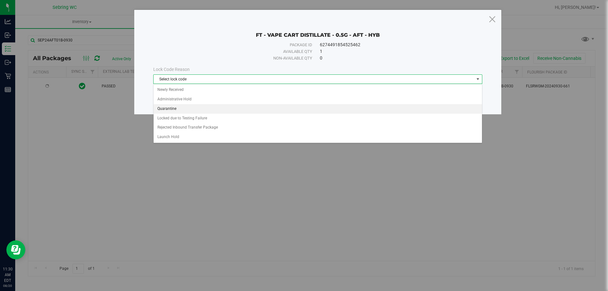
click at [169, 108] on li "Quarantine" at bounding box center [318, 109] width 328 height 10
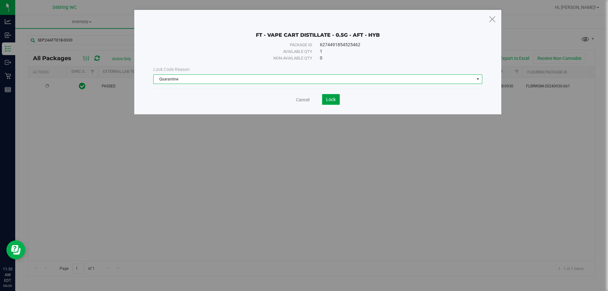
click at [331, 102] on button "Lock" at bounding box center [331, 99] width 18 height 11
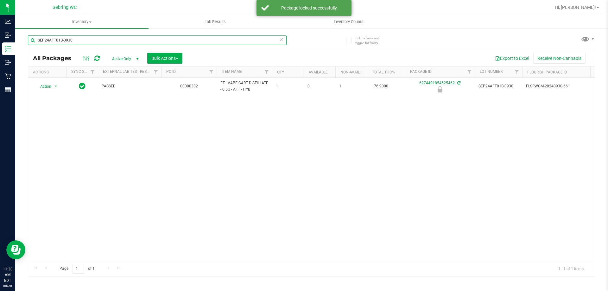
click at [88, 39] on input "SEP24AFT01B-0930" at bounding box center [157, 40] width 259 height 10
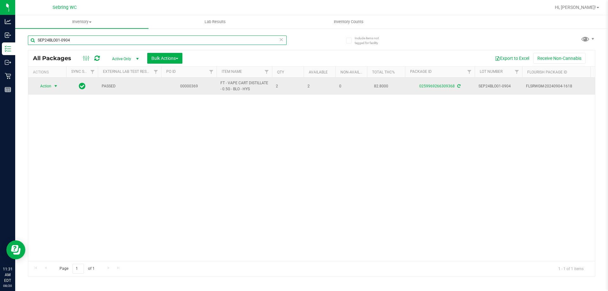
type input "SEP24BLO01-0904"
click at [46, 87] on span "Action" at bounding box center [43, 86] width 17 height 9
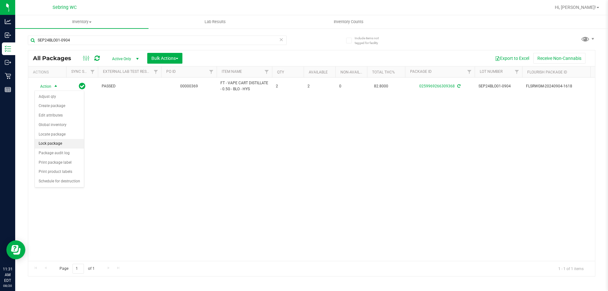
click at [55, 143] on li "Lock package" at bounding box center [59, 144] width 49 height 10
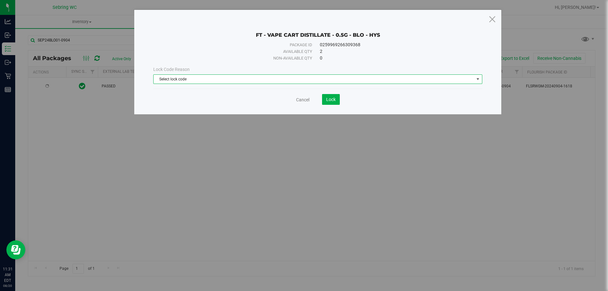
click at [240, 81] on span "Select lock code" at bounding box center [314, 79] width 321 height 9
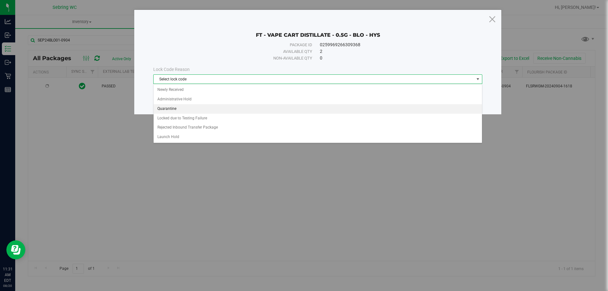
click at [167, 108] on li "Quarantine" at bounding box center [318, 109] width 328 height 10
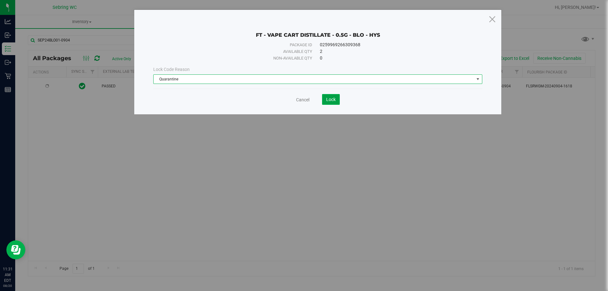
click at [334, 97] on span "Lock" at bounding box center [331, 99] width 10 height 5
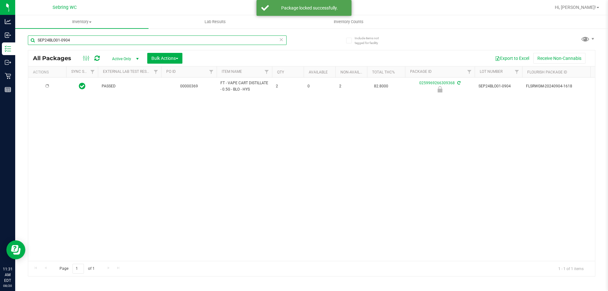
click at [74, 39] on input "SEP24BLO01-0904" at bounding box center [157, 40] width 259 height 10
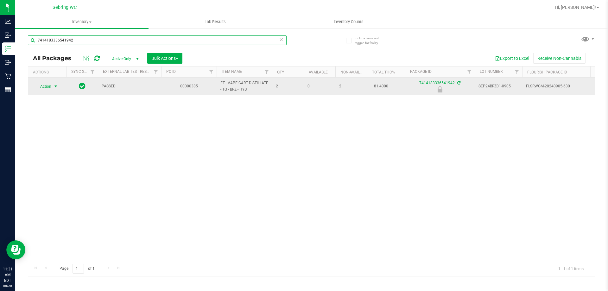
type input "7414183336541942"
click at [54, 85] on span "select" at bounding box center [55, 86] width 5 height 5
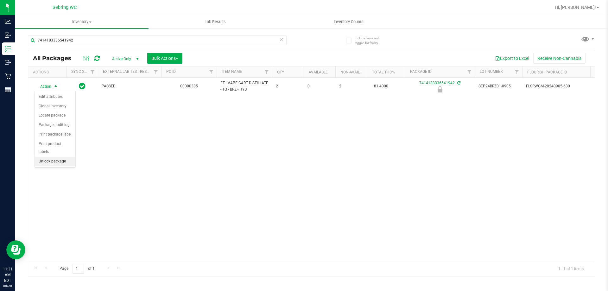
click at [54, 157] on li "Unlock package" at bounding box center [55, 162] width 41 height 10
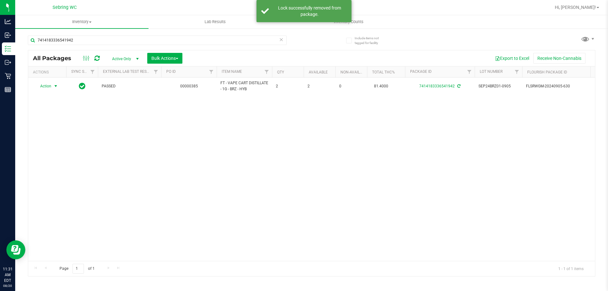
click at [48, 86] on span "Action" at bounding box center [43, 86] width 17 height 9
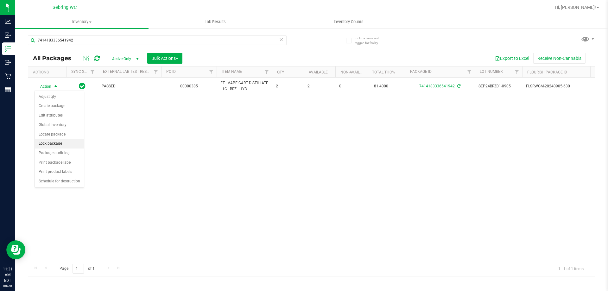
click at [58, 145] on li "Lock package" at bounding box center [59, 144] width 49 height 10
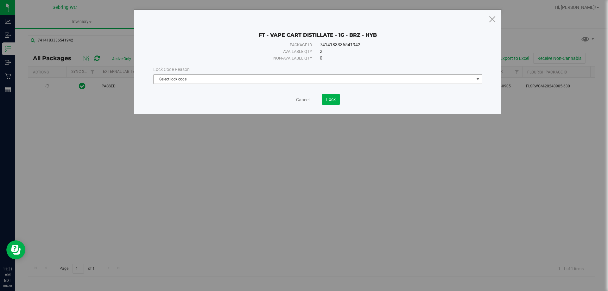
click at [240, 82] on span "Select lock code" at bounding box center [314, 79] width 321 height 9
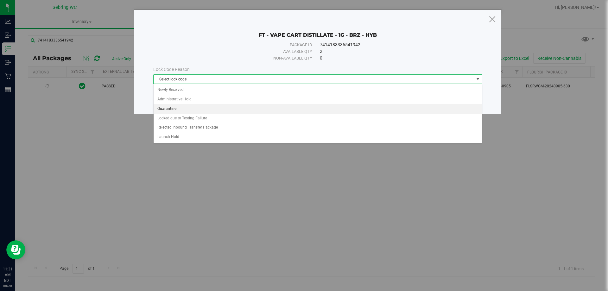
click at [169, 109] on li "Quarantine" at bounding box center [318, 109] width 328 height 10
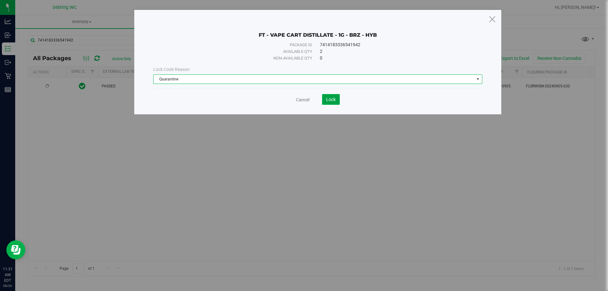
click at [334, 99] on span "Lock" at bounding box center [331, 99] width 10 height 5
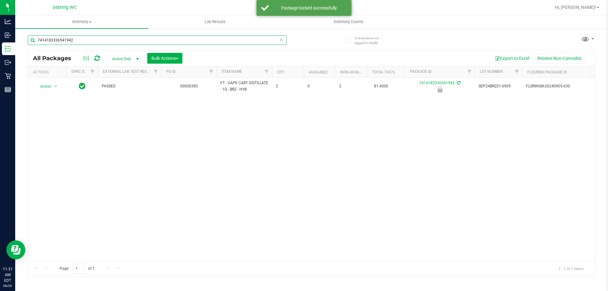
click at [79, 39] on input "7414183336541942" at bounding box center [157, 40] width 259 height 10
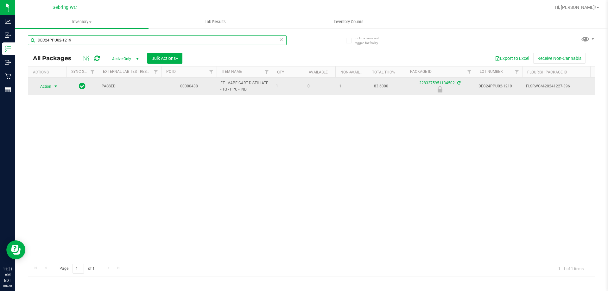
type input "DEC24PPU02-1219"
click at [50, 89] on span "Action" at bounding box center [43, 86] width 17 height 9
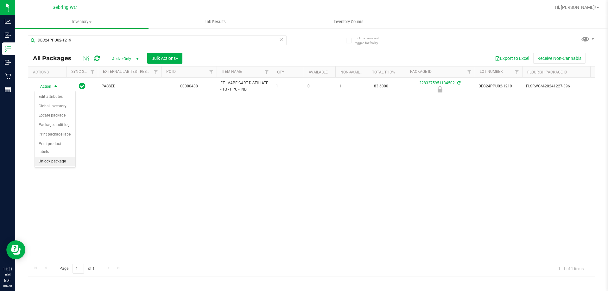
click at [62, 157] on li "Unlock package" at bounding box center [55, 162] width 41 height 10
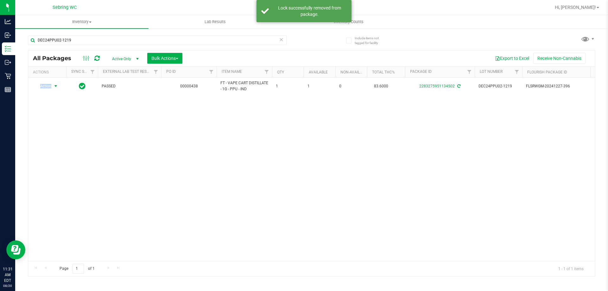
click at [45, 86] on span "Action" at bounding box center [43, 86] width 17 height 9
click at [55, 140] on li "Lock package" at bounding box center [59, 144] width 49 height 10
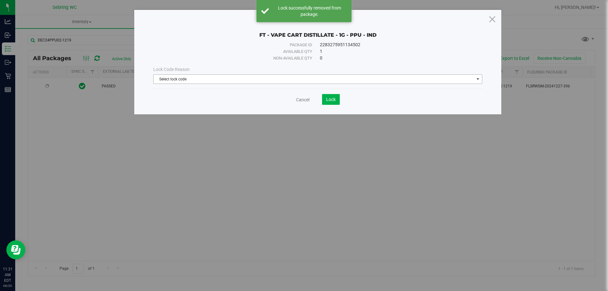
click at [162, 78] on span "Select lock code" at bounding box center [314, 79] width 321 height 9
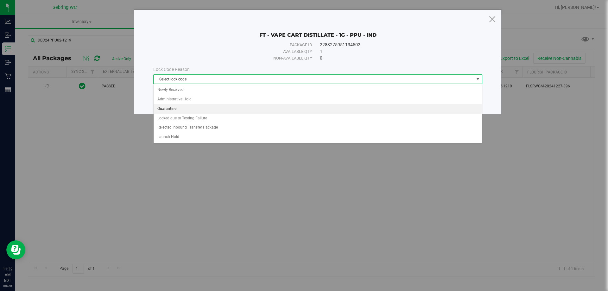
click at [162, 107] on li "Quarantine" at bounding box center [318, 109] width 328 height 10
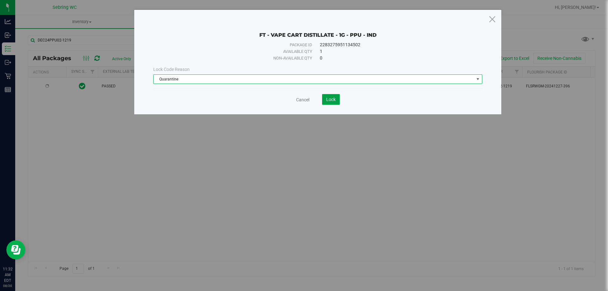
click at [329, 99] on span "Lock" at bounding box center [331, 99] width 10 height 5
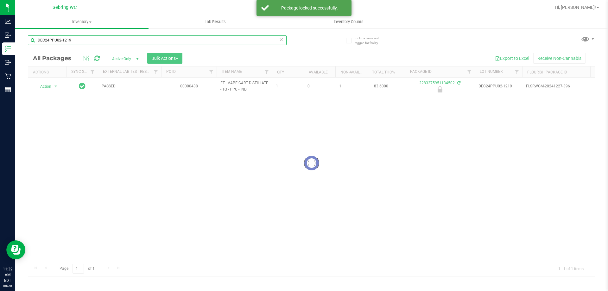
click at [86, 40] on input "DEC24PPU02-1219" at bounding box center [157, 40] width 259 height 10
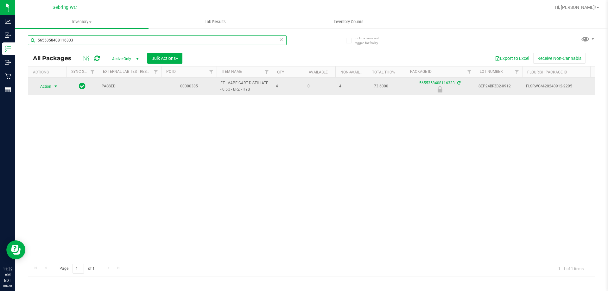
type input "5655358408116333"
click at [55, 86] on span "select" at bounding box center [55, 86] width 5 height 5
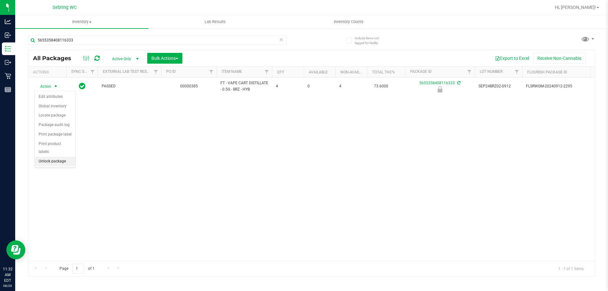
click at [67, 157] on li "Unlock package" at bounding box center [55, 162] width 41 height 10
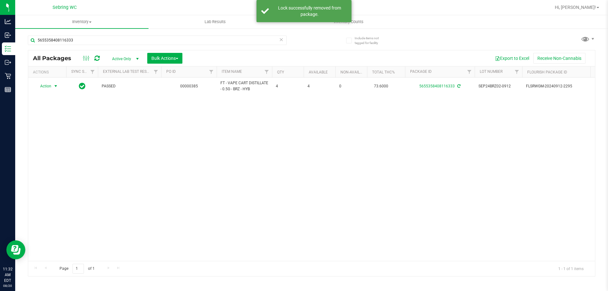
click at [42, 84] on span "Action" at bounding box center [43, 86] width 17 height 9
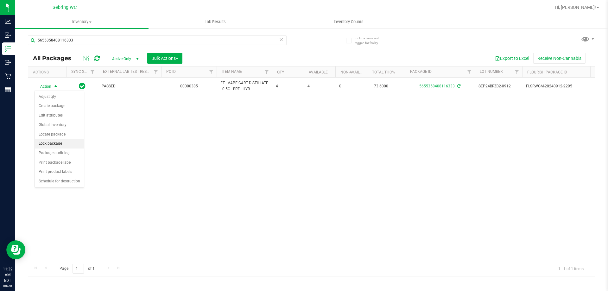
click at [61, 143] on li "Lock package" at bounding box center [59, 144] width 49 height 10
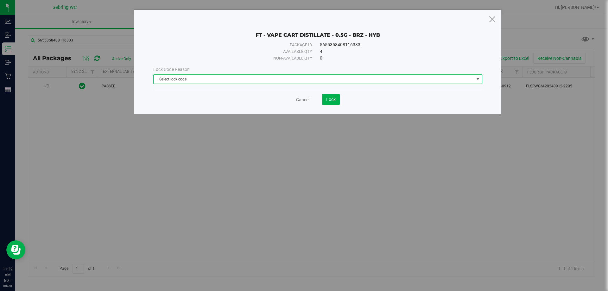
click at [164, 79] on span "Select lock code" at bounding box center [314, 79] width 321 height 9
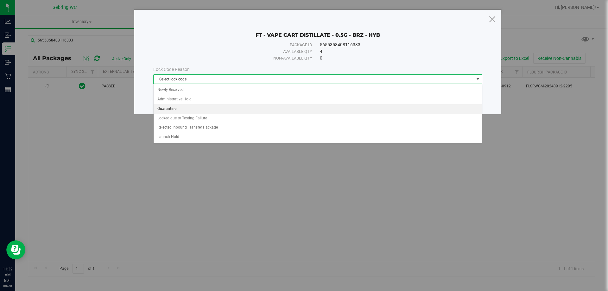
click at [166, 111] on li "Quarantine" at bounding box center [318, 109] width 328 height 10
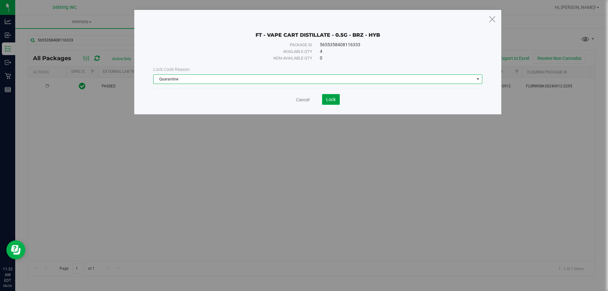
click at [330, 99] on span "Lock" at bounding box center [331, 99] width 10 height 5
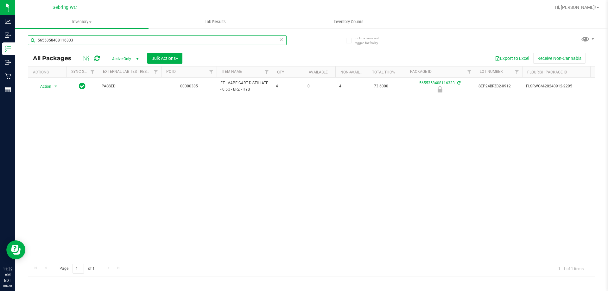
click at [120, 42] on input "5655358408116333" at bounding box center [157, 40] width 259 height 10
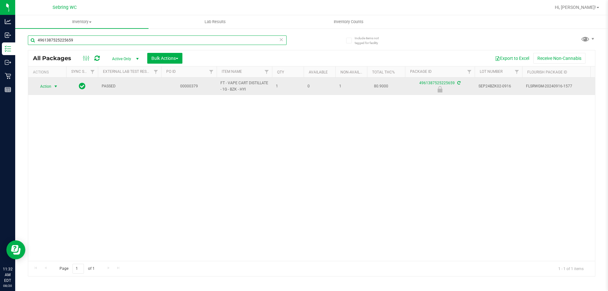
type input "4961387525225659"
click at [45, 88] on span "Action" at bounding box center [43, 86] width 17 height 9
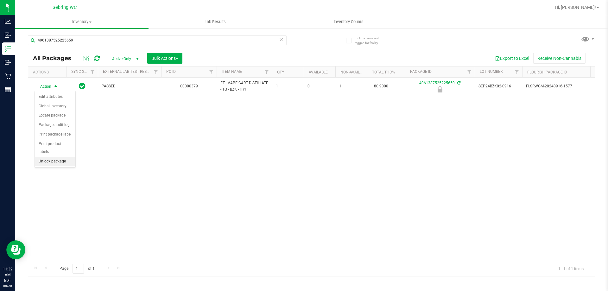
click at [51, 157] on li "Unlock package" at bounding box center [55, 162] width 41 height 10
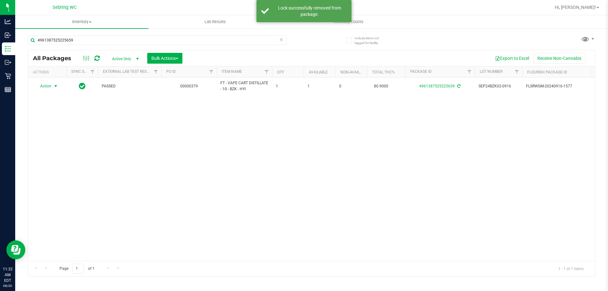
click at [43, 86] on span "Action" at bounding box center [43, 86] width 17 height 9
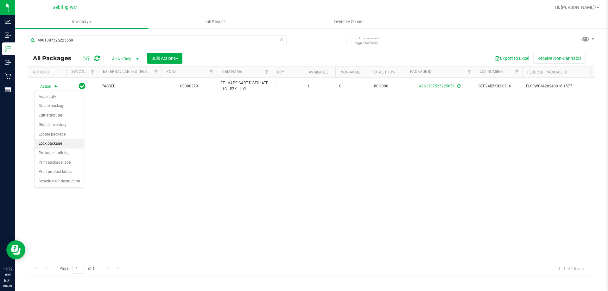
click at [55, 143] on li "Lock package" at bounding box center [59, 144] width 49 height 10
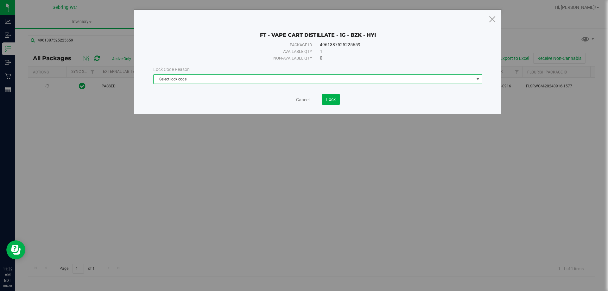
click at [178, 78] on span "Select lock code" at bounding box center [314, 79] width 321 height 9
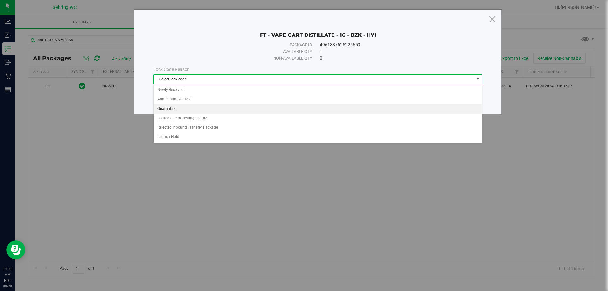
click at [173, 108] on li "Quarantine" at bounding box center [318, 109] width 328 height 10
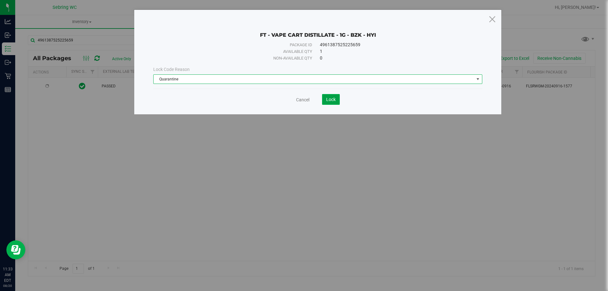
click at [333, 101] on span "Lock" at bounding box center [331, 99] width 10 height 5
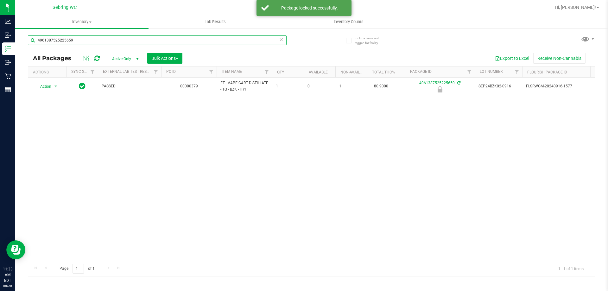
click at [78, 40] on input "4961387525225659" at bounding box center [157, 40] width 259 height 10
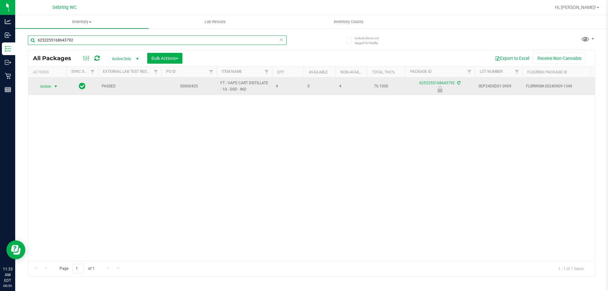
type input "6252255168643792"
drag, startPoint x: 53, startPoint y: 88, endPoint x: 42, endPoint y: 84, distance: 11.6
click at [53, 88] on span "select" at bounding box center [56, 86] width 8 height 9
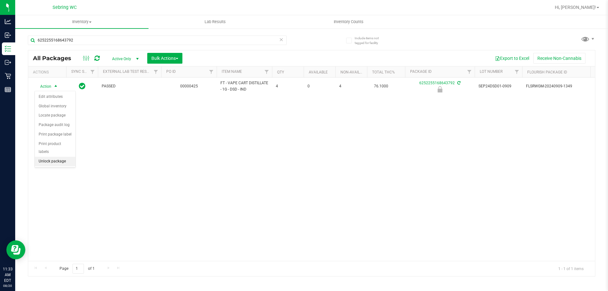
click at [55, 157] on li "Unlock package" at bounding box center [55, 162] width 41 height 10
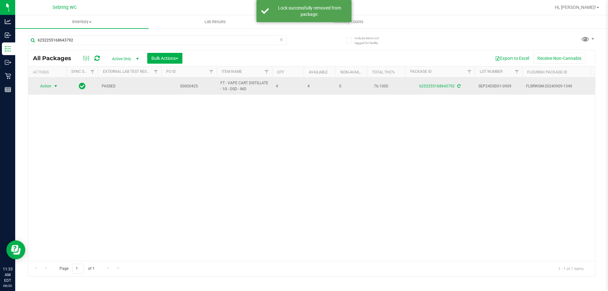
click at [46, 86] on span "Action" at bounding box center [43, 86] width 17 height 9
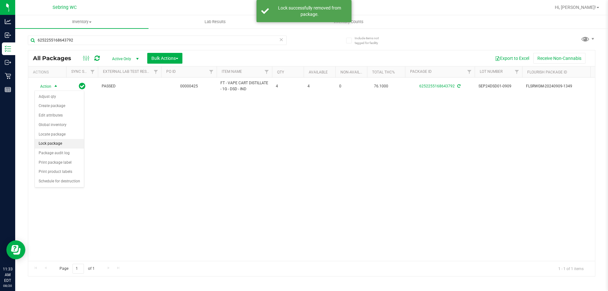
click at [54, 143] on li "Lock package" at bounding box center [59, 144] width 49 height 10
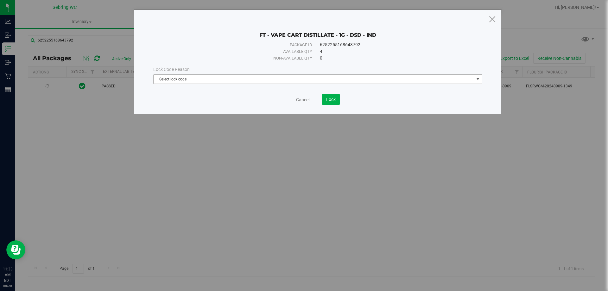
click at [169, 82] on span "Select lock code" at bounding box center [314, 79] width 321 height 9
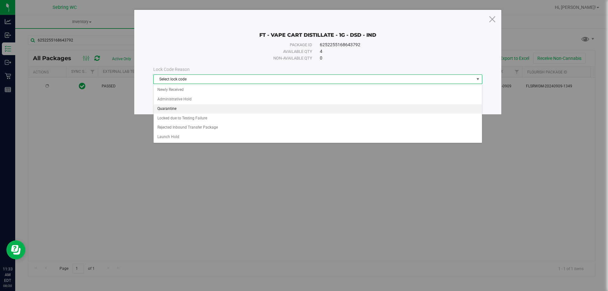
click at [170, 105] on li "Quarantine" at bounding box center [318, 109] width 328 height 10
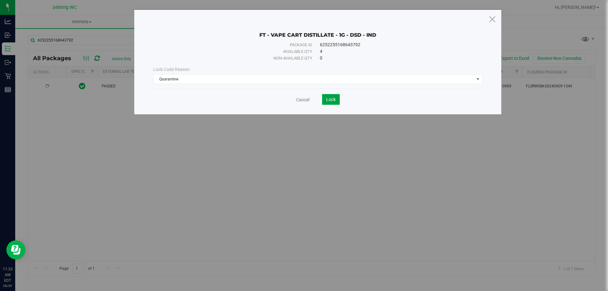
click at [329, 101] on span "Lock" at bounding box center [331, 99] width 10 height 5
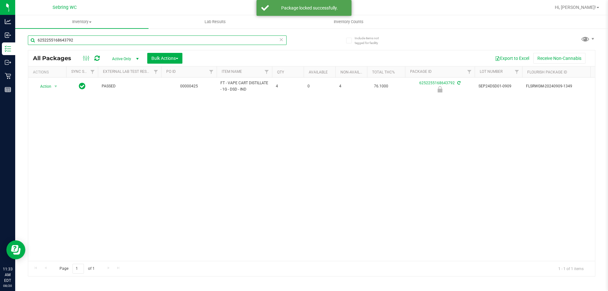
click at [82, 39] on input "6252255168643792" at bounding box center [157, 40] width 259 height 10
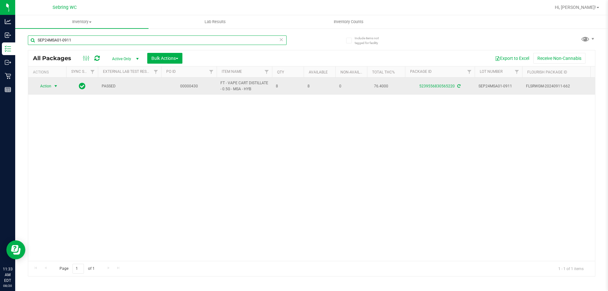
type input "SEP24MSA01-0911"
click at [47, 88] on span "Action" at bounding box center [43, 86] width 17 height 9
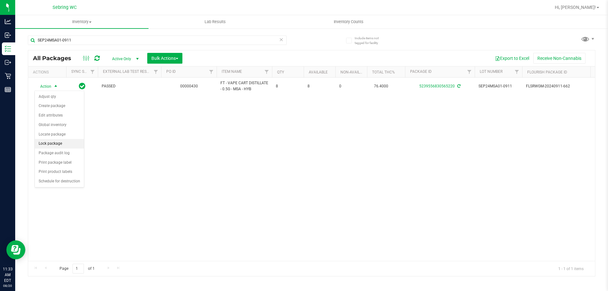
click at [55, 144] on li "Lock package" at bounding box center [59, 144] width 49 height 10
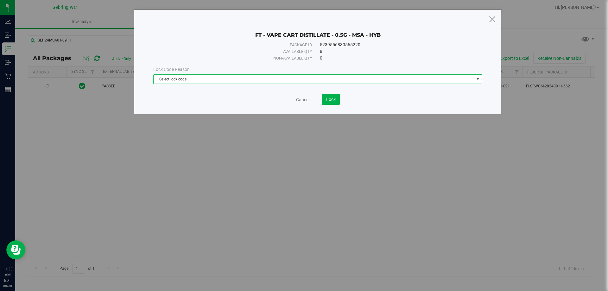
click at [182, 76] on span "Select lock code" at bounding box center [314, 79] width 321 height 9
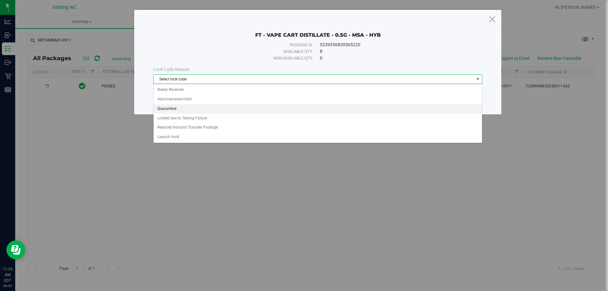
click at [169, 107] on li "Quarantine" at bounding box center [318, 109] width 328 height 10
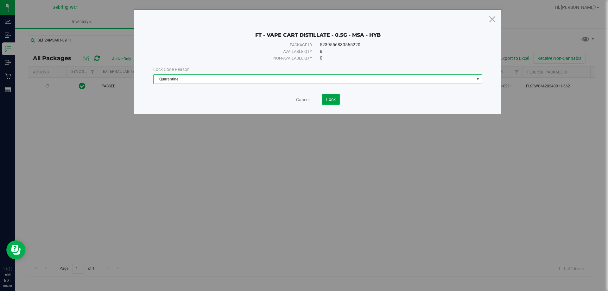
click at [336, 99] on button "Lock" at bounding box center [331, 99] width 18 height 11
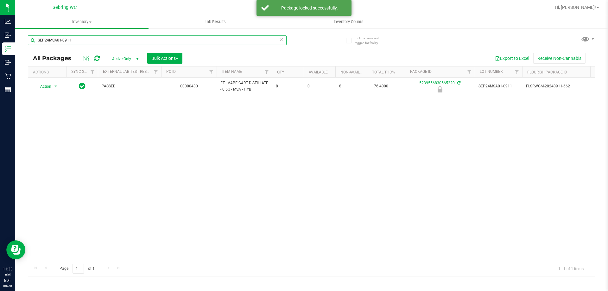
click at [87, 42] on input "SEP24MSA01-0911" at bounding box center [157, 40] width 259 height 10
click at [68, 5] on span "Sebring WC" at bounding box center [65, 8] width 24 height 6
click at [77, 41] on input "SEP24MSA01-0911" at bounding box center [157, 40] width 259 height 10
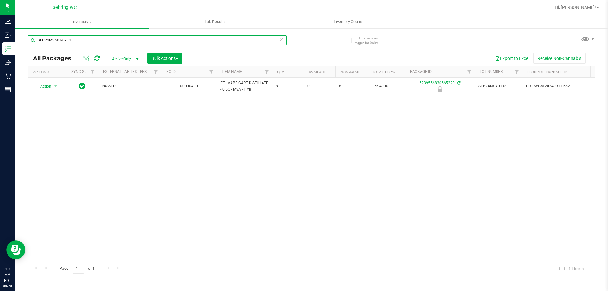
click at [77, 41] on input "SEP24MSA01-0911" at bounding box center [157, 40] width 259 height 10
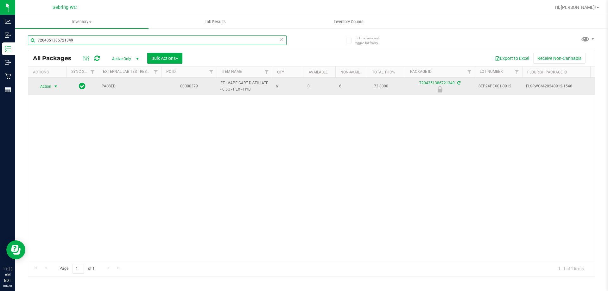
type input "7204351386721349"
click at [49, 87] on span "Action" at bounding box center [43, 86] width 17 height 9
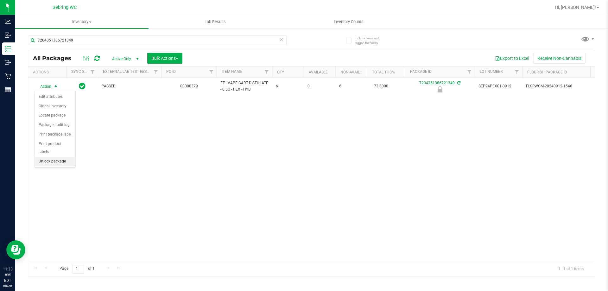
click at [62, 157] on li "Unlock package" at bounding box center [55, 162] width 41 height 10
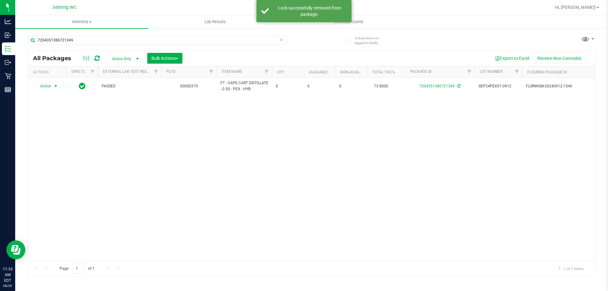
click at [42, 86] on span "Action" at bounding box center [43, 86] width 17 height 9
click at [53, 145] on li "Lock package" at bounding box center [59, 144] width 49 height 10
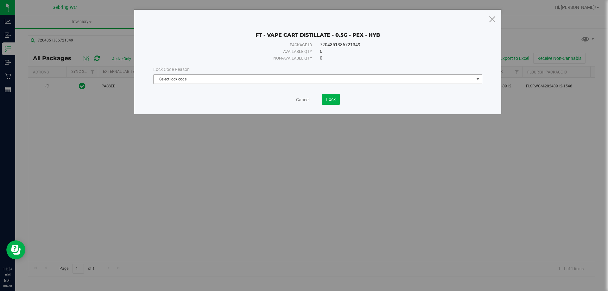
click at [179, 80] on span "Select lock code" at bounding box center [314, 79] width 321 height 9
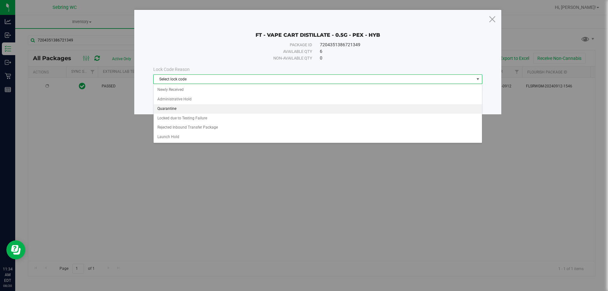
click at [162, 107] on li "Quarantine" at bounding box center [318, 109] width 328 height 10
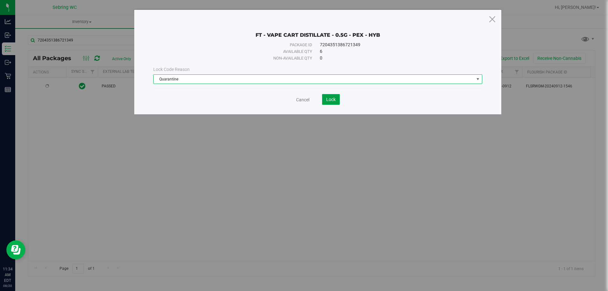
click at [338, 103] on button "Lock" at bounding box center [331, 99] width 18 height 11
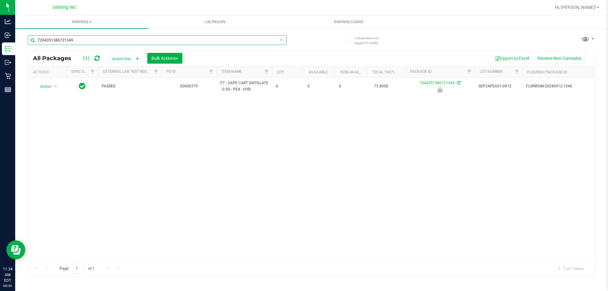
click at [107, 43] on input "7204351386721349" at bounding box center [157, 40] width 259 height 10
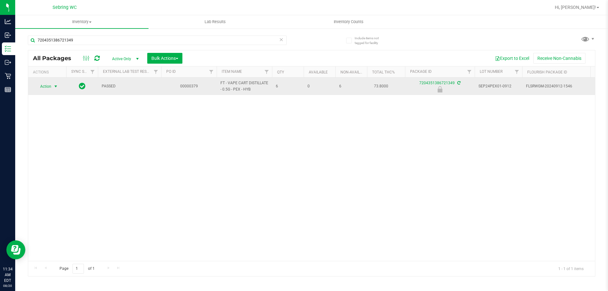
click at [40, 90] on span "Action" at bounding box center [43, 86] width 17 height 9
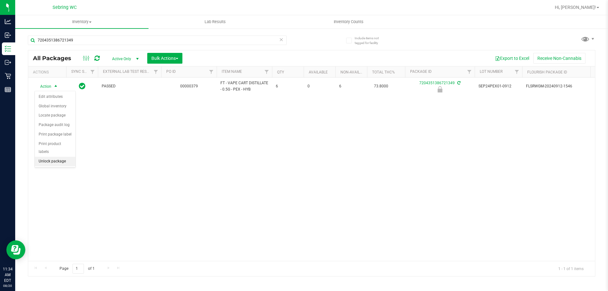
click at [58, 157] on li "Unlock package" at bounding box center [55, 162] width 41 height 10
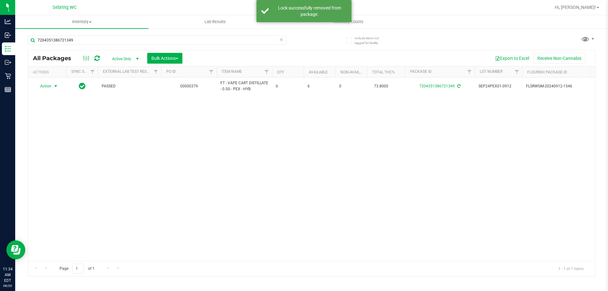
click at [44, 86] on span "Action" at bounding box center [43, 86] width 17 height 9
click at [46, 143] on li "Lock package" at bounding box center [59, 144] width 49 height 10
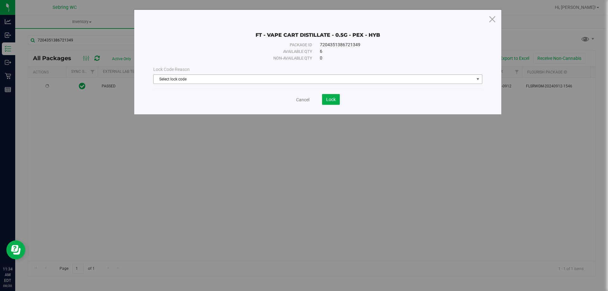
click at [184, 80] on span "Select lock code" at bounding box center [314, 79] width 321 height 9
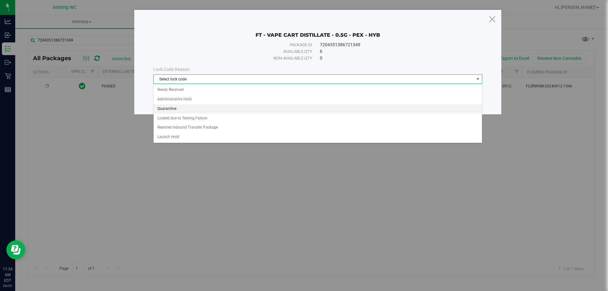
click at [167, 105] on li "Quarantine" at bounding box center [318, 109] width 328 height 10
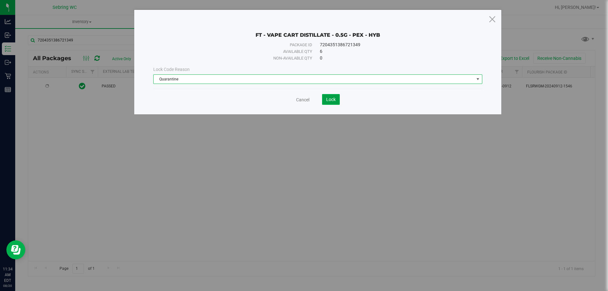
click at [335, 100] on span "Lock" at bounding box center [331, 99] width 10 height 5
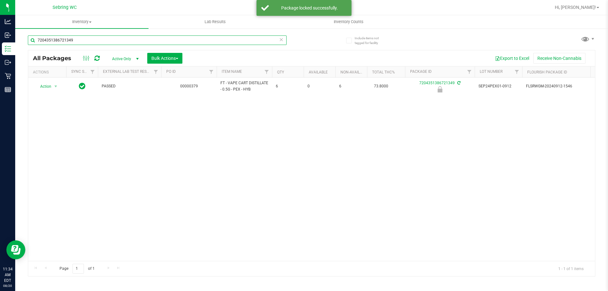
click at [86, 41] on input "7204351386721349" at bounding box center [157, 40] width 259 height 10
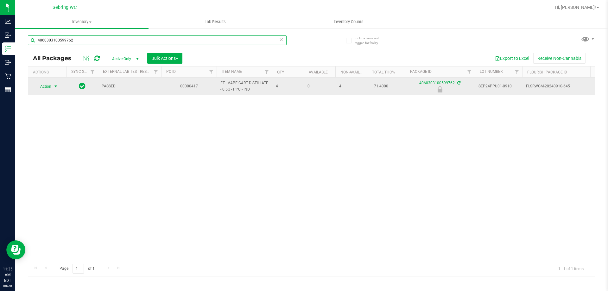
type input "4060303100599762"
click at [44, 88] on span "Action" at bounding box center [43, 86] width 17 height 9
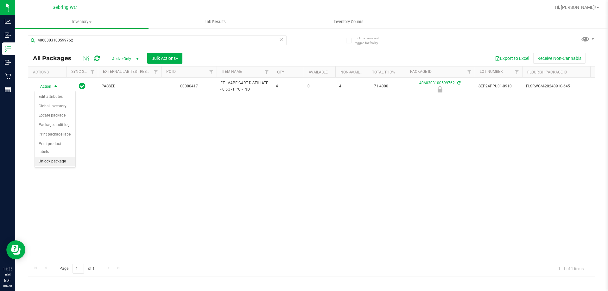
click at [53, 157] on li "Unlock package" at bounding box center [55, 162] width 41 height 10
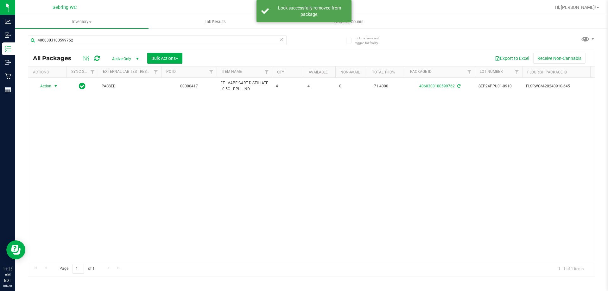
click at [45, 86] on span "Action" at bounding box center [43, 86] width 17 height 9
click at [56, 144] on li "Lock package" at bounding box center [59, 144] width 49 height 10
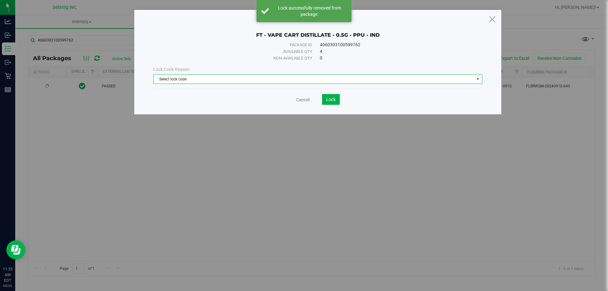
click at [204, 78] on span "Select lock code" at bounding box center [314, 79] width 321 height 9
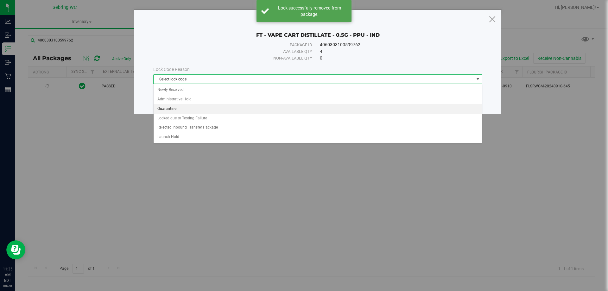
click at [181, 108] on li "Quarantine" at bounding box center [318, 109] width 328 height 10
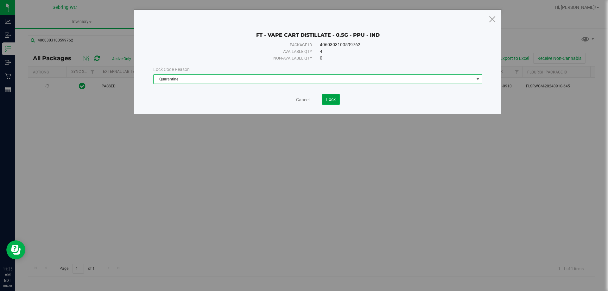
click at [338, 98] on button "Lock" at bounding box center [331, 99] width 18 height 11
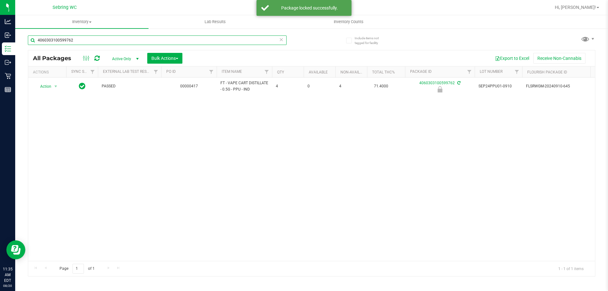
click at [135, 42] on input "4060303100599762" at bounding box center [157, 40] width 259 height 10
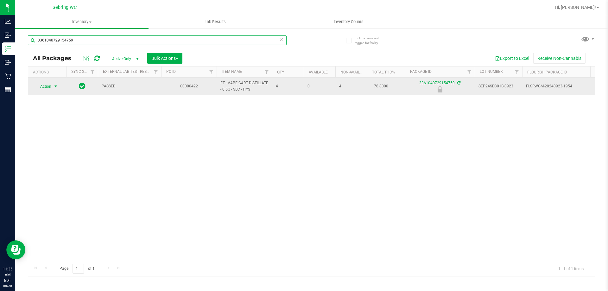
type input "3361040729154759"
click at [45, 87] on span "Action" at bounding box center [43, 86] width 17 height 9
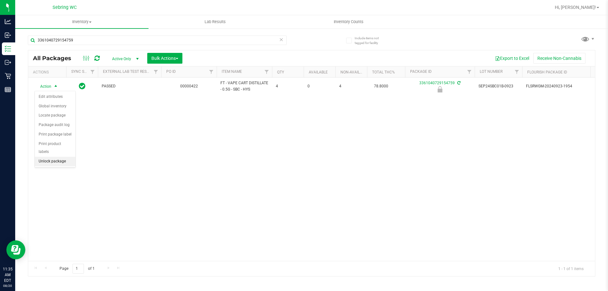
click at [38, 157] on li "Unlock package" at bounding box center [55, 162] width 41 height 10
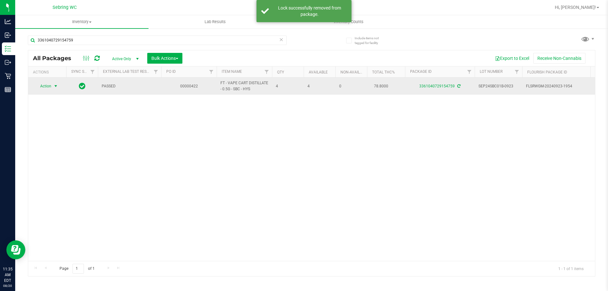
click at [48, 87] on span "Action" at bounding box center [43, 86] width 17 height 9
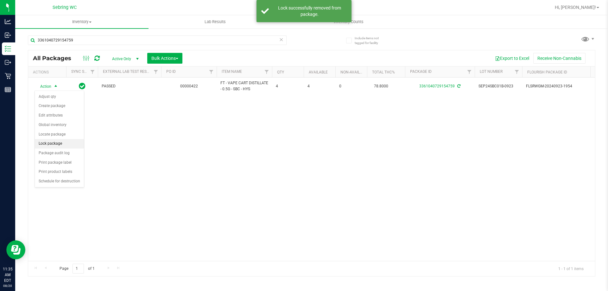
click at [59, 143] on li "Lock package" at bounding box center [59, 144] width 49 height 10
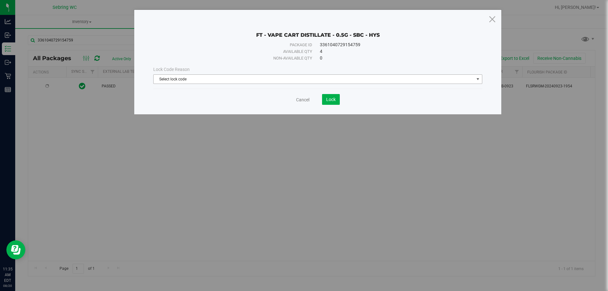
click at [178, 79] on span "Select lock code" at bounding box center [314, 79] width 321 height 9
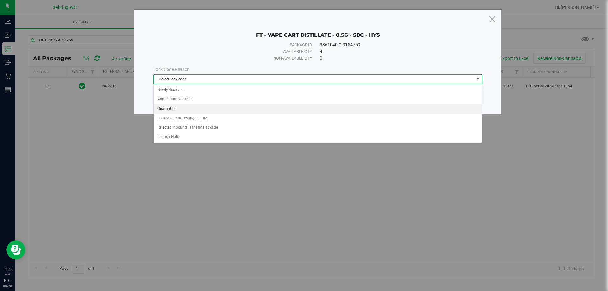
click at [174, 107] on li "Quarantine" at bounding box center [318, 109] width 328 height 10
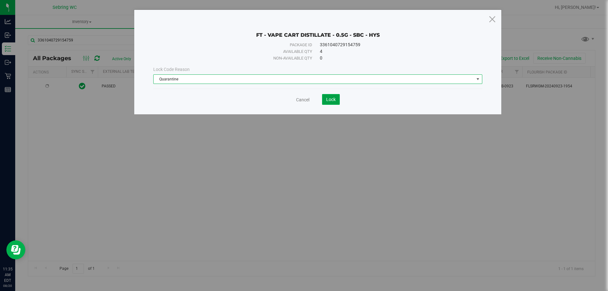
click at [333, 101] on span "Lock" at bounding box center [331, 99] width 10 height 5
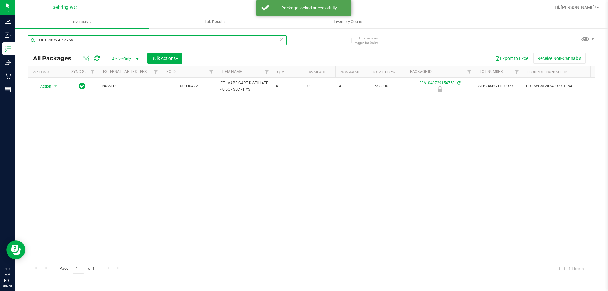
click at [81, 38] on input "3361040729154759" at bounding box center [157, 40] width 259 height 10
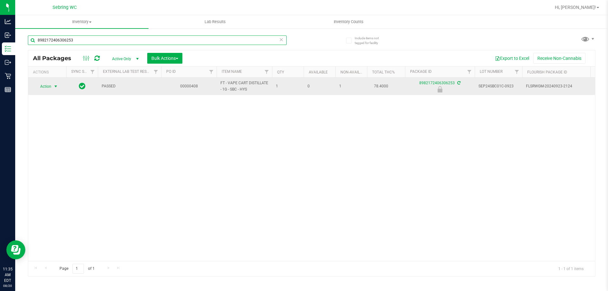
type input "8982172406306253"
click at [50, 88] on span "Action" at bounding box center [43, 86] width 17 height 9
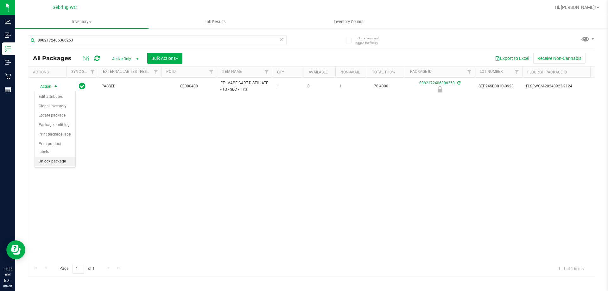
click at [49, 157] on li "Unlock package" at bounding box center [55, 162] width 41 height 10
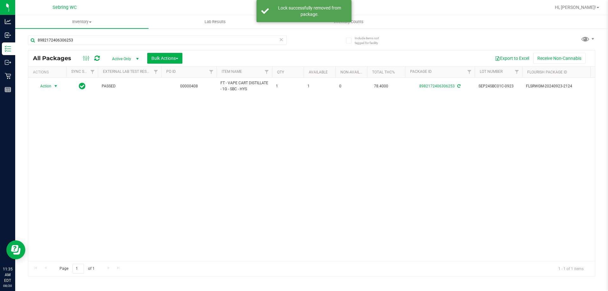
click at [46, 86] on span "Action" at bounding box center [43, 86] width 17 height 9
click at [55, 144] on li "Lock package" at bounding box center [59, 144] width 49 height 10
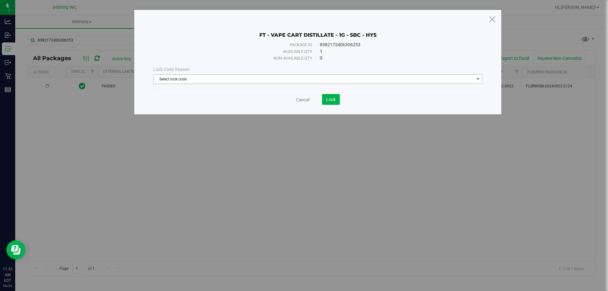
click at [181, 81] on span "Select lock code" at bounding box center [314, 79] width 321 height 9
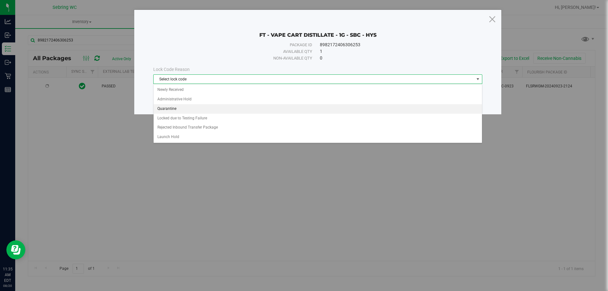
click at [178, 107] on li "Quarantine" at bounding box center [318, 109] width 328 height 10
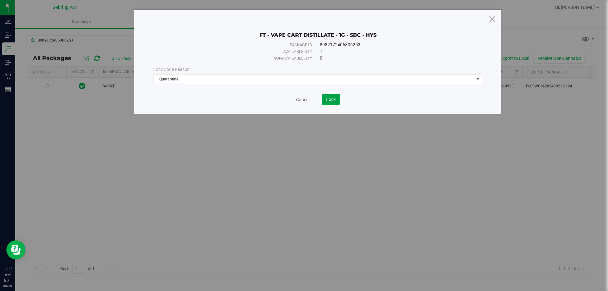
click at [325, 98] on button "Lock" at bounding box center [331, 99] width 18 height 11
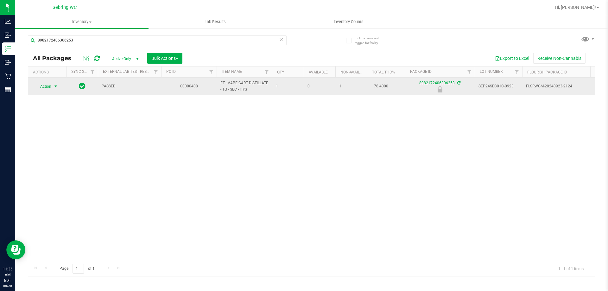
click at [51, 87] on span "Action" at bounding box center [43, 86] width 17 height 9
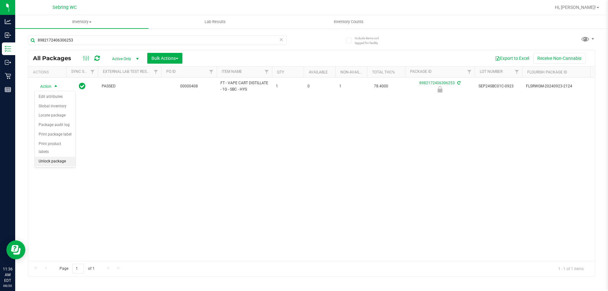
click at [55, 157] on li "Unlock package" at bounding box center [55, 162] width 41 height 10
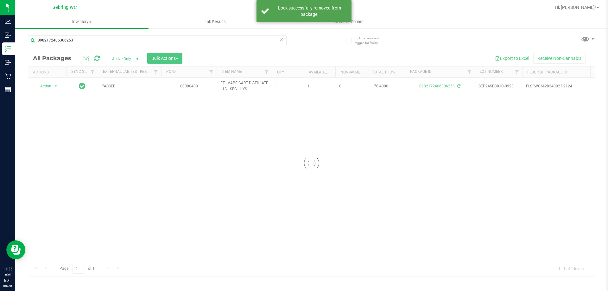
click at [47, 86] on div at bounding box center [311, 163] width 567 height 226
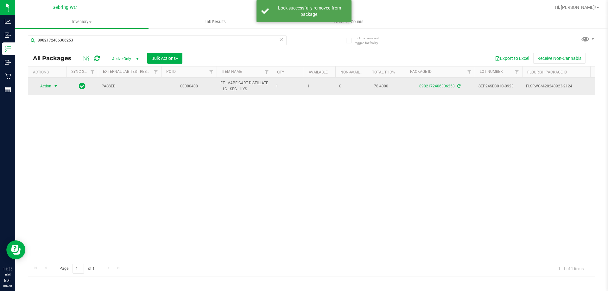
click at [56, 86] on span "select" at bounding box center [55, 86] width 5 height 5
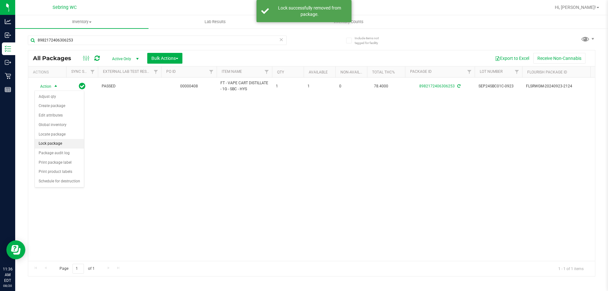
click at [60, 142] on li "Lock package" at bounding box center [59, 144] width 49 height 10
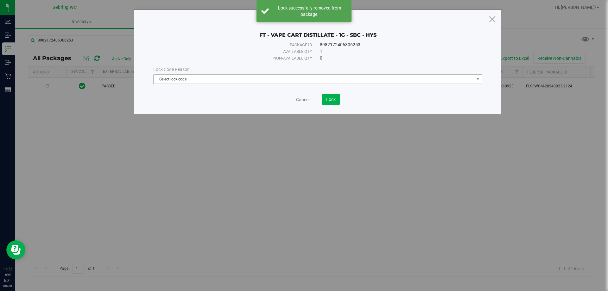
click at [172, 75] on span "Select lock code" at bounding box center [314, 79] width 321 height 9
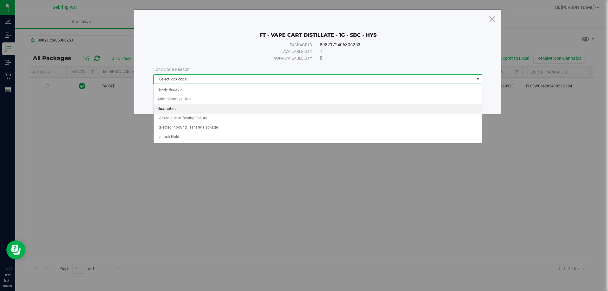
click at [173, 108] on li "Quarantine" at bounding box center [318, 109] width 328 height 10
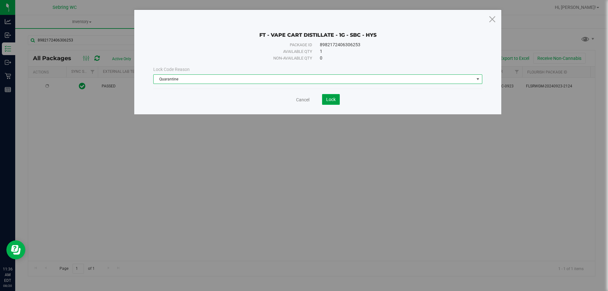
click at [328, 98] on span "Lock" at bounding box center [331, 99] width 10 height 5
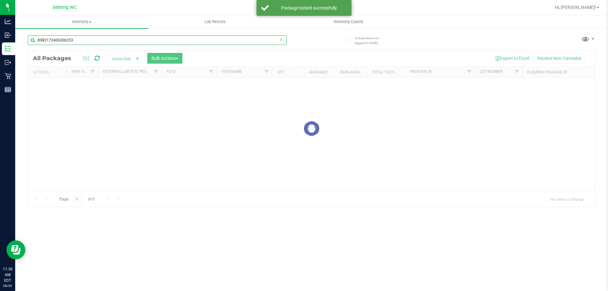
click at [77, 41] on input "8982172406306253" at bounding box center [157, 40] width 259 height 10
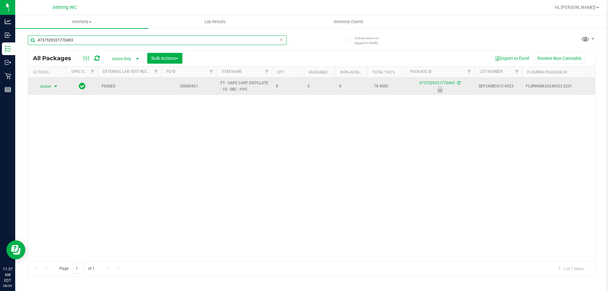
type input "4737529321770493"
click at [47, 86] on span "Action" at bounding box center [43, 86] width 17 height 9
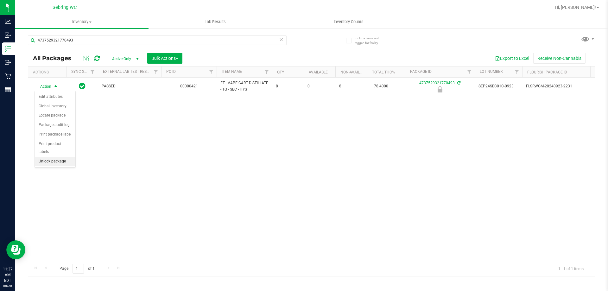
click at [48, 157] on li "Unlock package" at bounding box center [55, 162] width 41 height 10
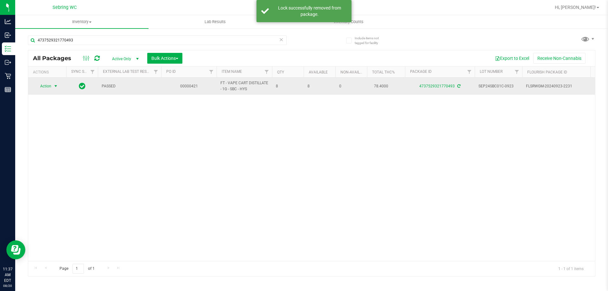
click at [46, 87] on span "Action" at bounding box center [43, 86] width 17 height 9
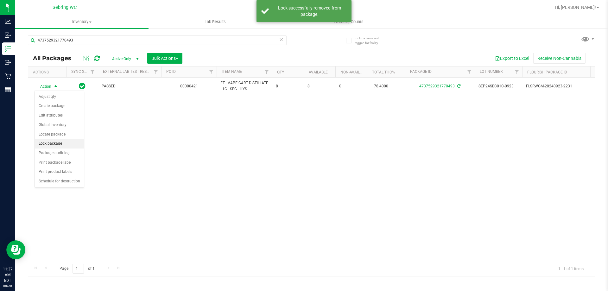
click at [55, 145] on li "Lock package" at bounding box center [59, 144] width 49 height 10
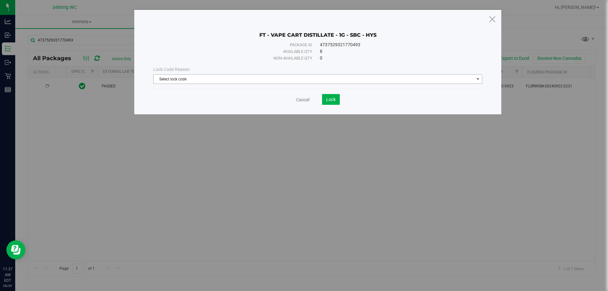
click at [195, 80] on span "Select lock code" at bounding box center [314, 79] width 321 height 9
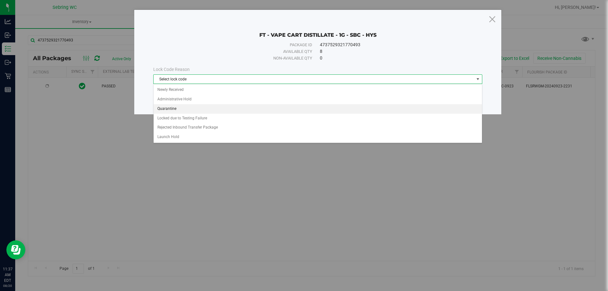
click at [174, 105] on li "Quarantine" at bounding box center [318, 109] width 328 height 10
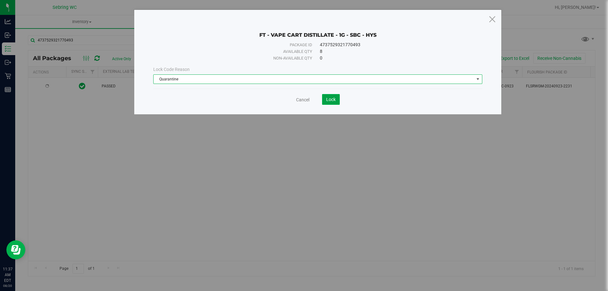
click at [331, 100] on span "Lock" at bounding box center [331, 99] width 10 height 5
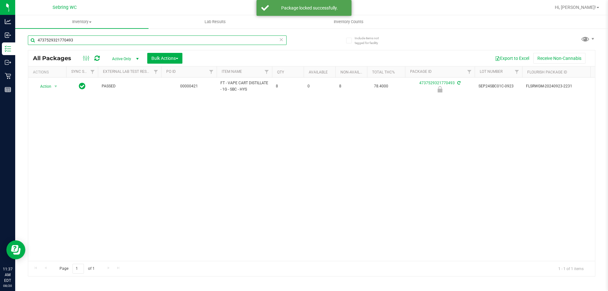
click at [76, 39] on input "4737529321770493" at bounding box center [157, 40] width 259 height 10
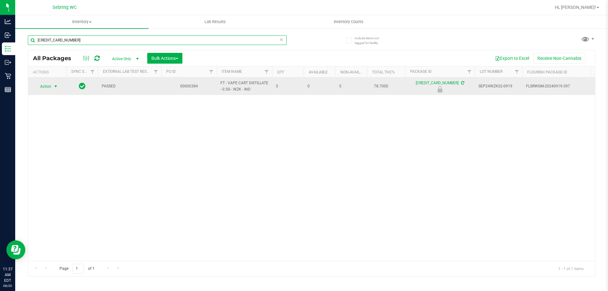
type input "[CREDIT_CARD_NUMBER]"
click at [46, 86] on span "Action" at bounding box center [43, 86] width 17 height 9
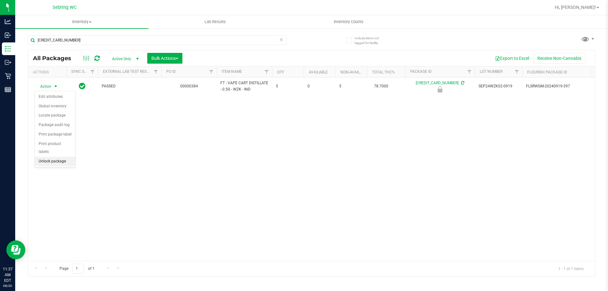
click at [42, 157] on li "Unlock package" at bounding box center [55, 162] width 41 height 10
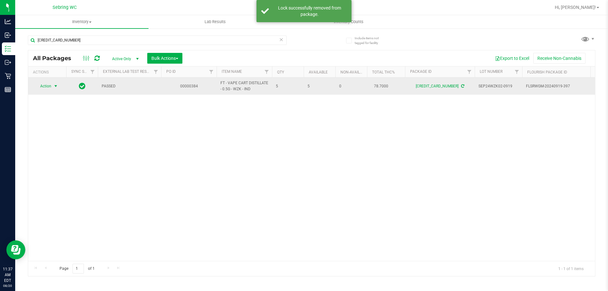
click at [48, 87] on span "Action" at bounding box center [43, 86] width 17 height 9
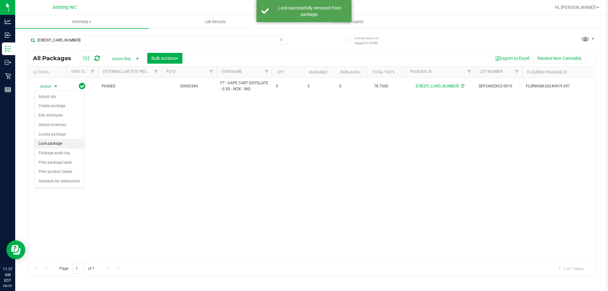
click at [47, 140] on li "Lock package" at bounding box center [59, 144] width 49 height 10
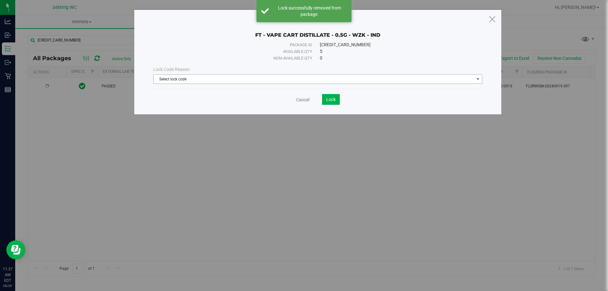
click at [195, 77] on span "Select lock code" at bounding box center [314, 79] width 321 height 9
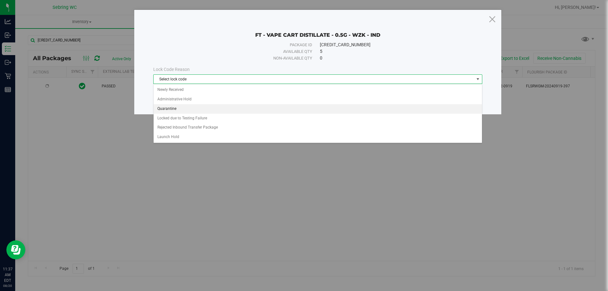
click at [171, 107] on li "Quarantine" at bounding box center [318, 109] width 328 height 10
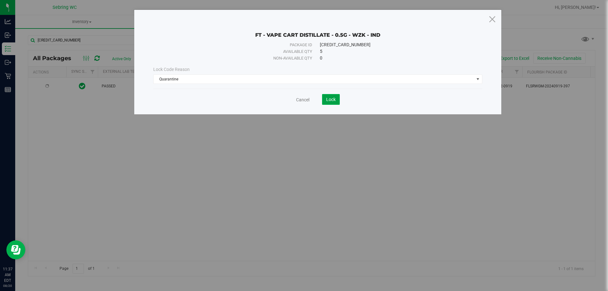
click at [328, 97] on span "Lock" at bounding box center [331, 99] width 10 height 5
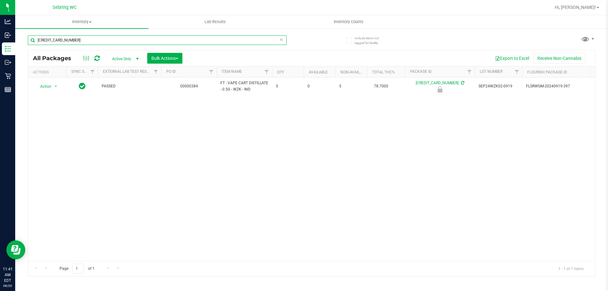
click at [86, 42] on input "[CREDIT_CARD_NUMBER]" at bounding box center [157, 40] width 259 height 10
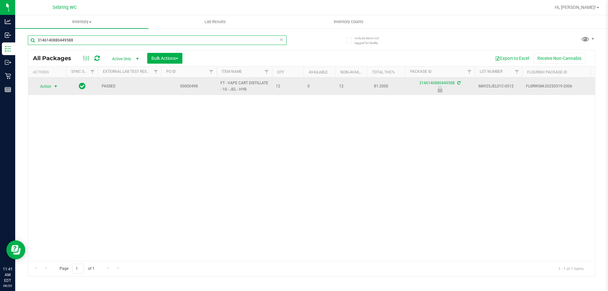
type input "3146140880449588"
click at [44, 89] on span "Action" at bounding box center [43, 86] width 17 height 9
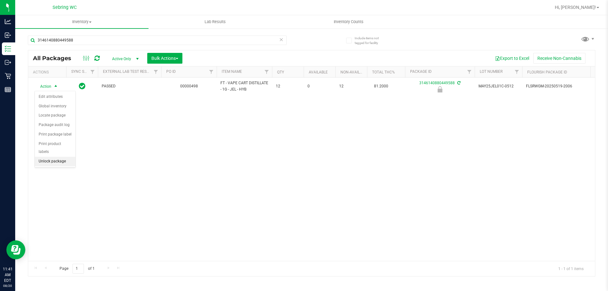
click at [51, 157] on li "Unlock package" at bounding box center [55, 162] width 41 height 10
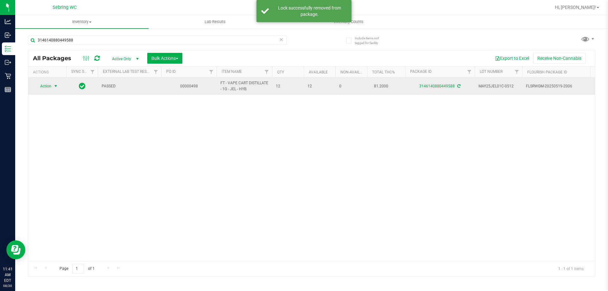
click at [45, 87] on span "Action" at bounding box center [43, 86] width 17 height 9
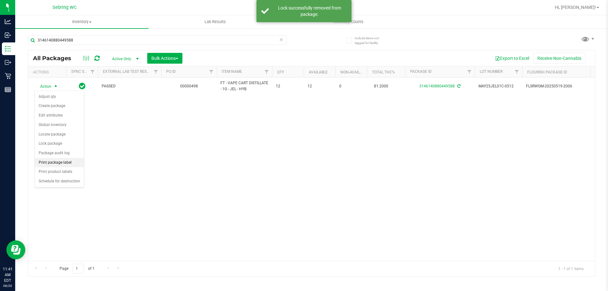
click at [65, 161] on li "Print package label" at bounding box center [59, 163] width 49 height 10
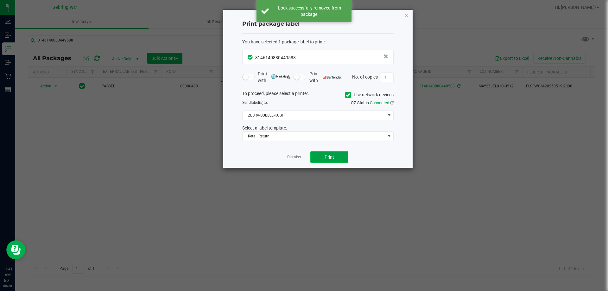
click at [323, 153] on button "Print" at bounding box center [329, 156] width 38 height 11
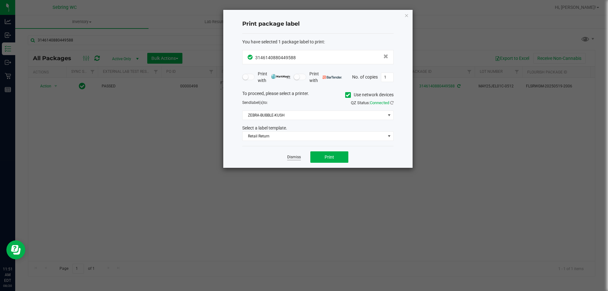
click at [298, 158] on link "Dismiss" at bounding box center [294, 157] width 14 height 5
